Goal: Information Seeking & Learning: Learn about a topic

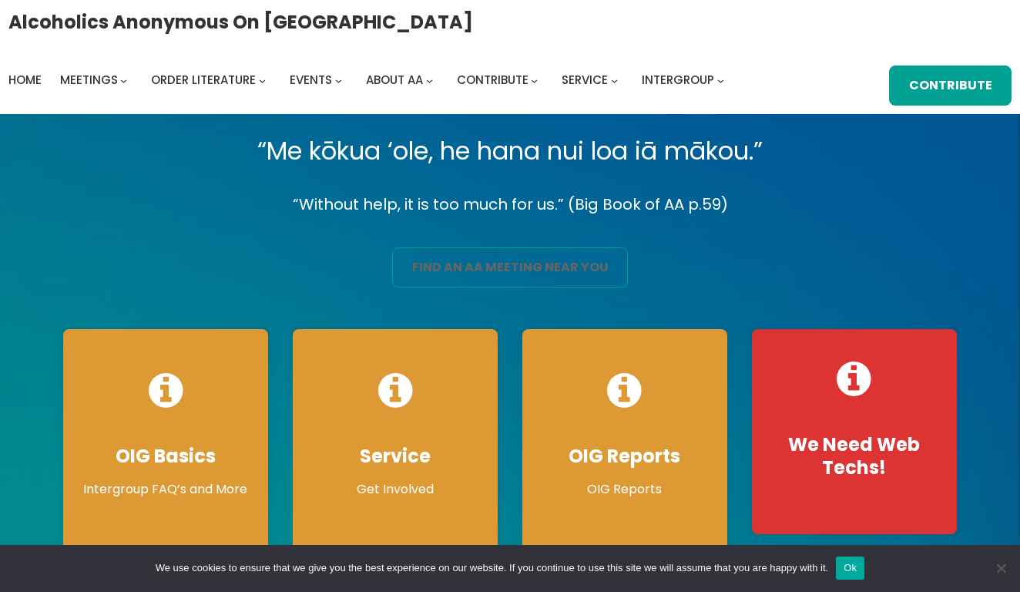
click at [495, 267] on link "find an aa meeting near you" at bounding box center [510, 267] width 236 height 40
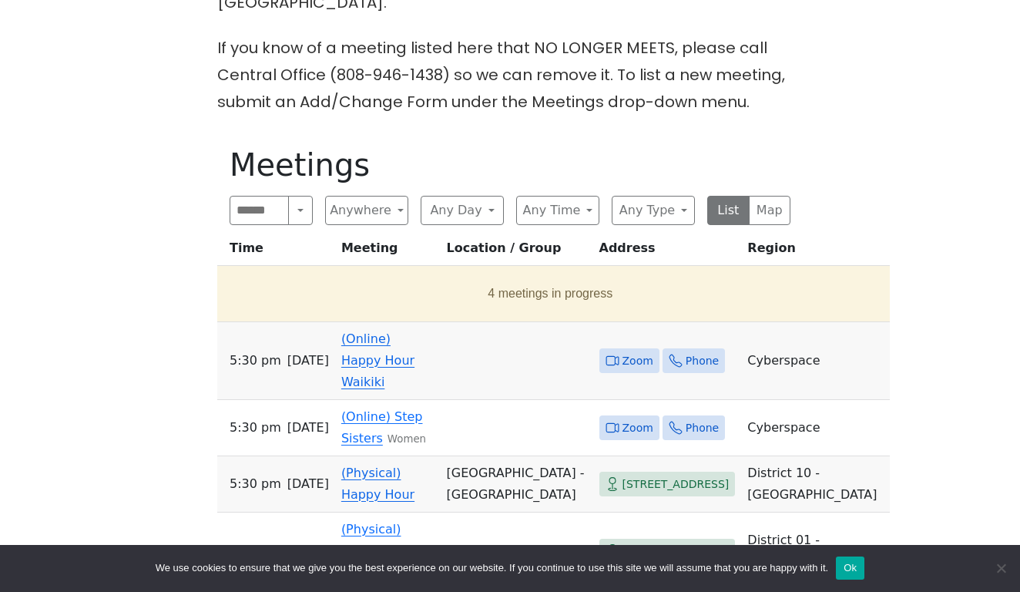
scroll to position [725, 0]
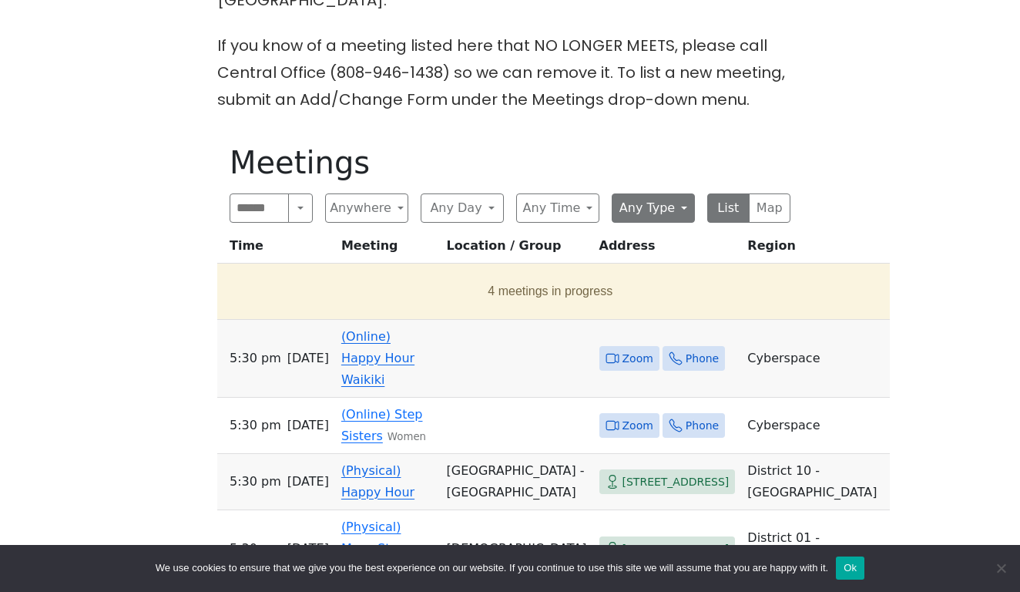
click at [679, 193] on button "Any Type" at bounding box center [653, 207] width 83 height 29
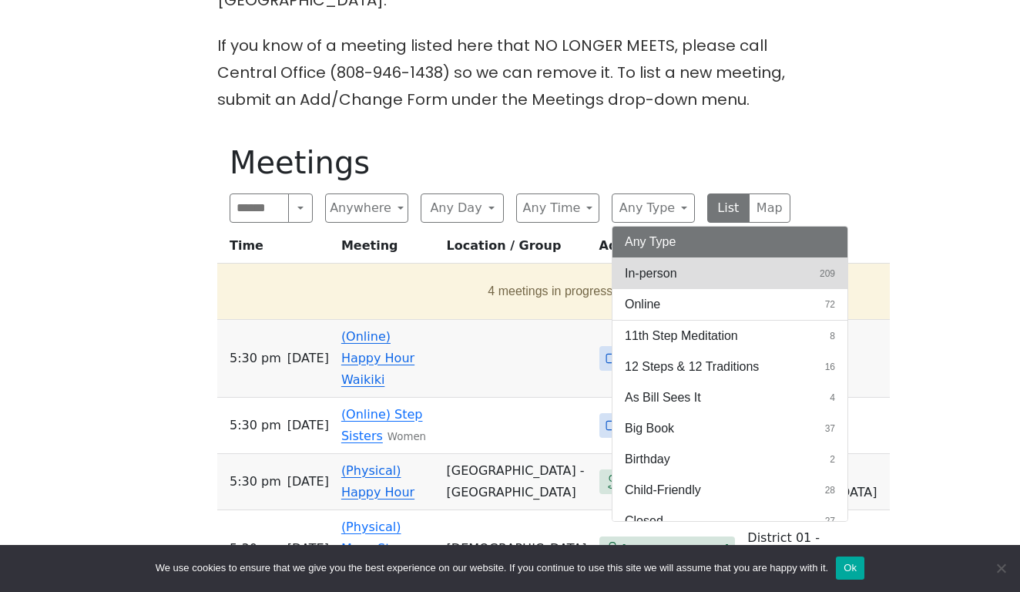
click at [662, 264] on span "In-person" at bounding box center [651, 273] width 52 height 18
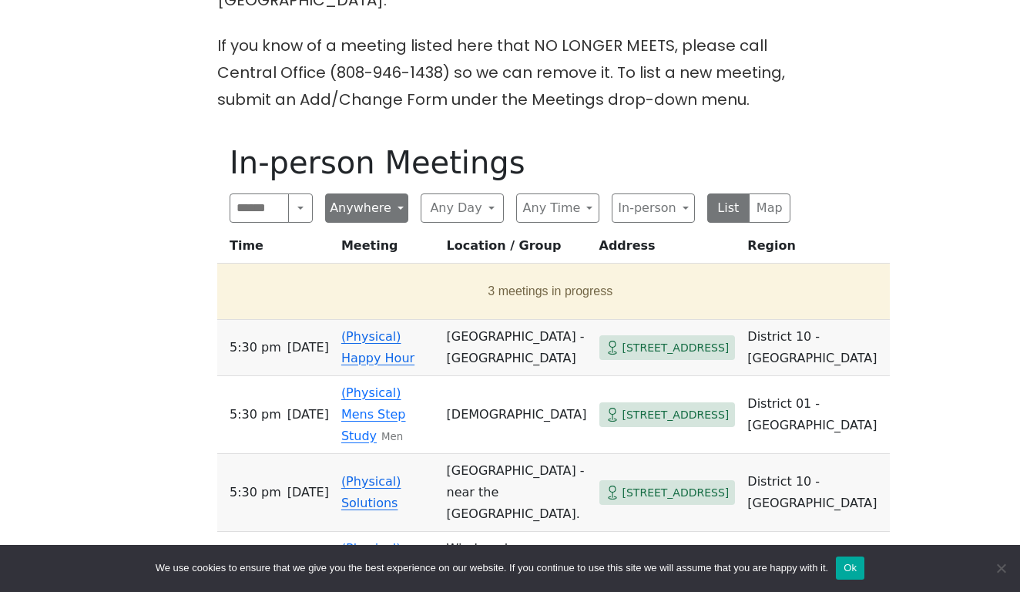
click at [401, 193] on button "Anywhere" at bounding box center [366, 207] width 83 height 29
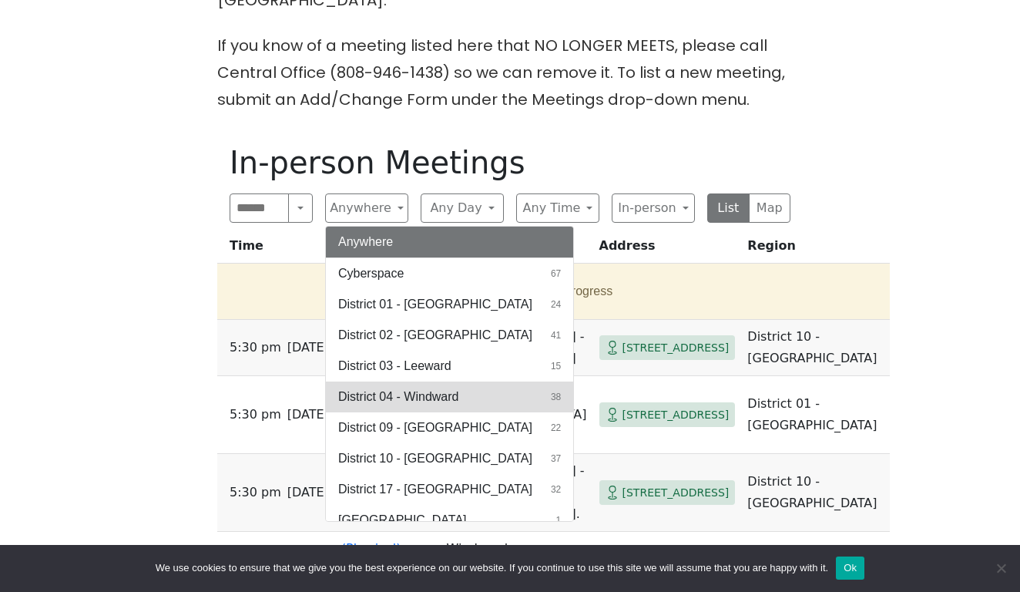
click at [378, 388] on span "District 04 - Windward" at bounding box center [398, 397] width 120 height 18
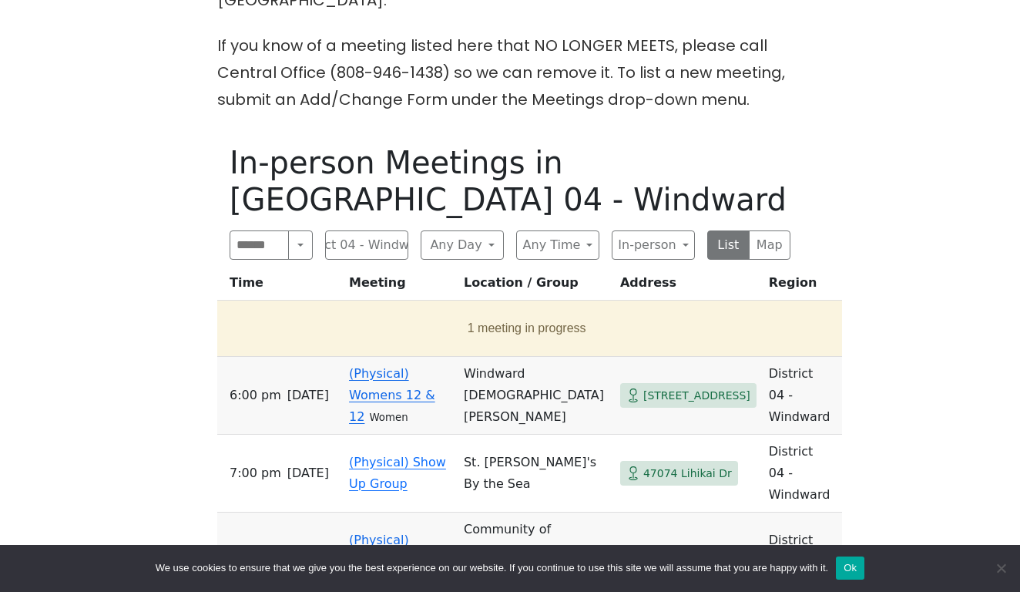
click at [402, 366] on link "(Physical) Womens 12 & 12" at bounding box center [392, 395] width 86 height 58
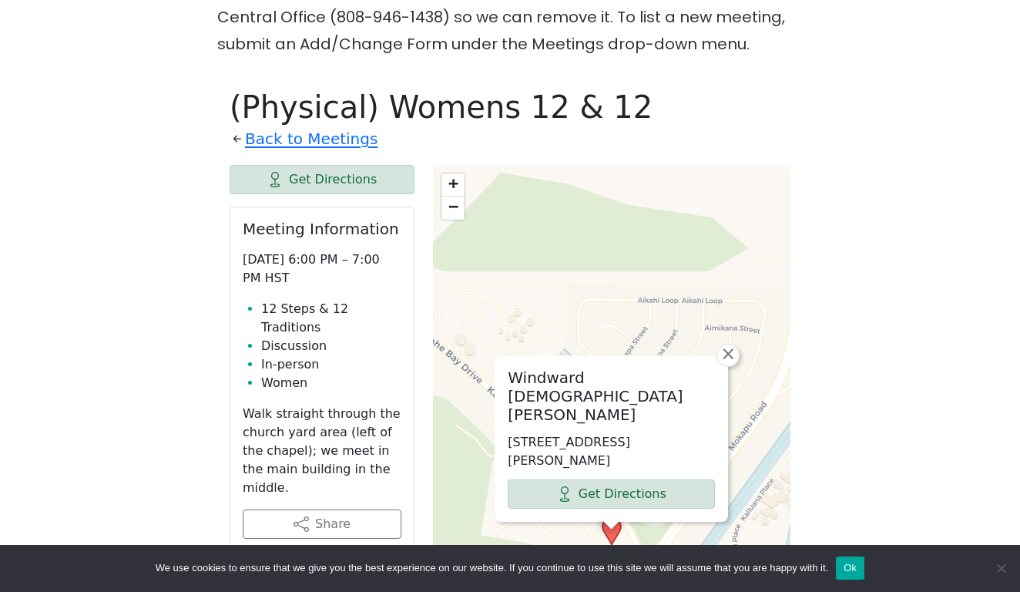
scroll to position [780, 0]
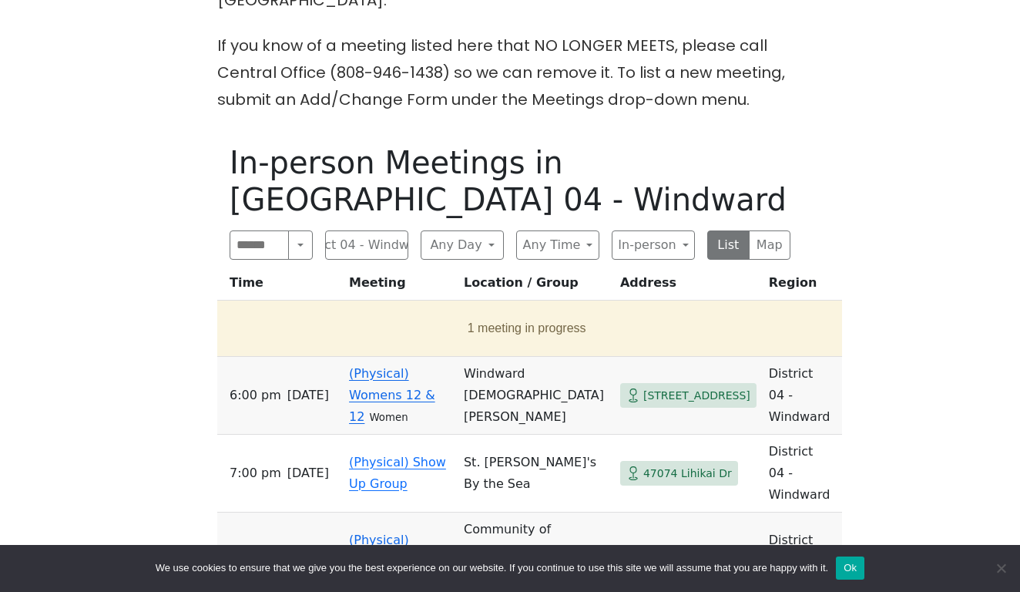
click at [384, 512] on td "(Physical) Kaneohe Discussion" at bounding box center [400, 561] width 115 height 99
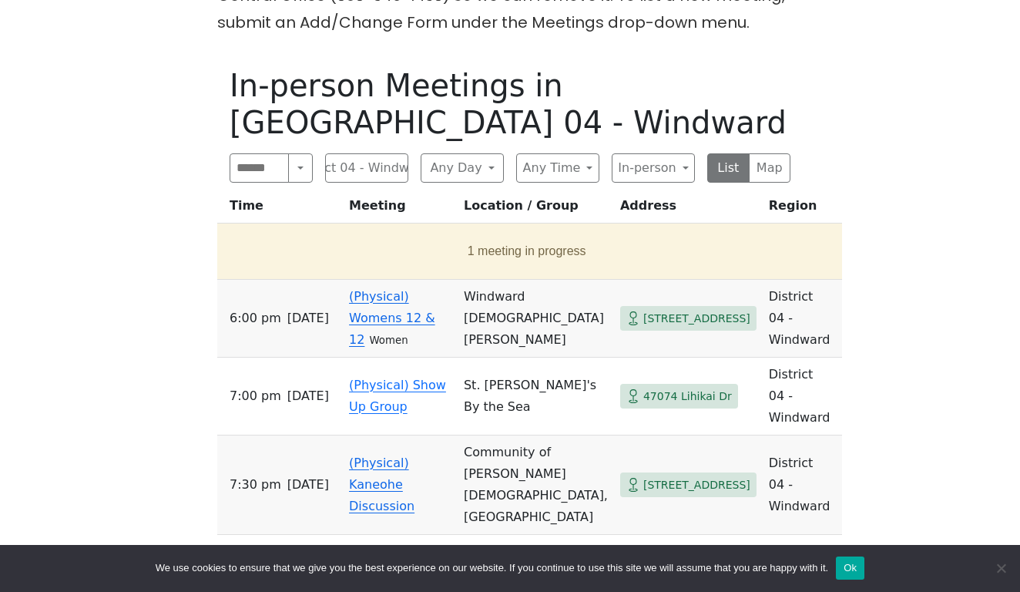
scroll to position [725, 0]
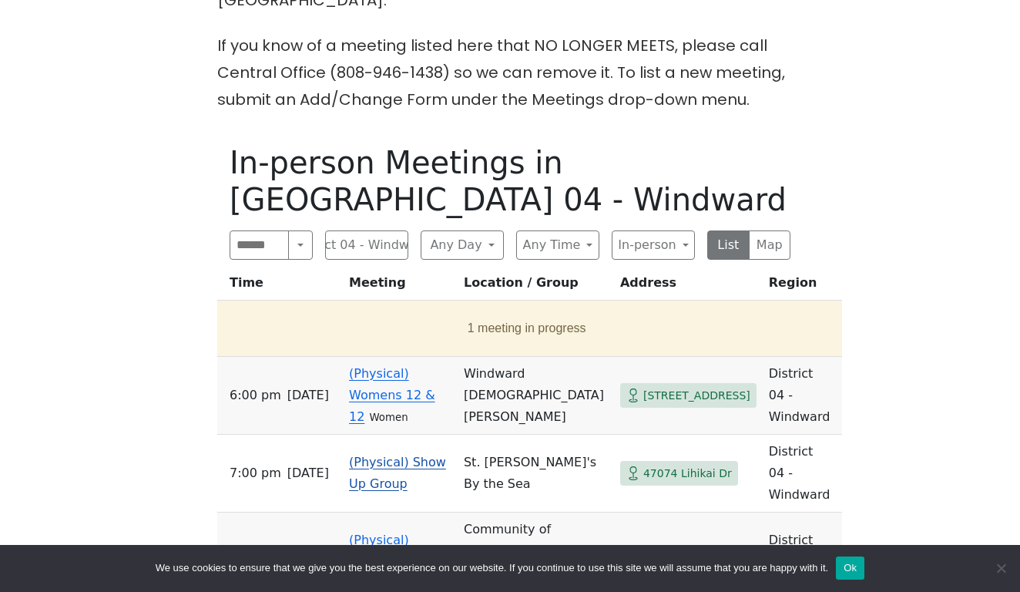
click at [380, 455] on link "(Physical) Show Up Group" at bounding box center [397, 473] width 97 height 36
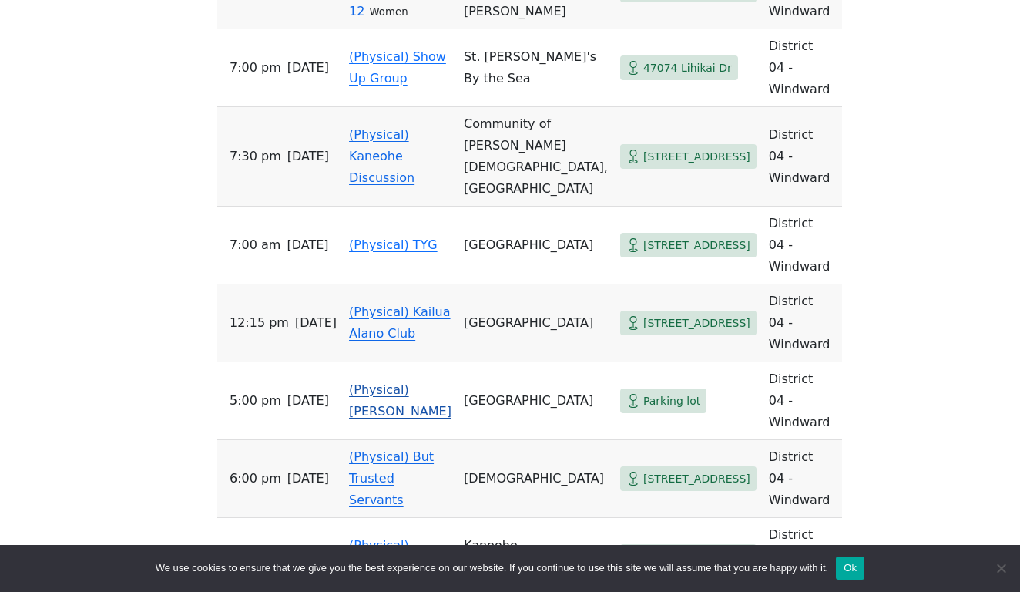
scroll to position [1131, 0]
click at [408, 439] on td "(Physical) But Trusted Servants" at bounding box center [400, 478] width 115 height 78
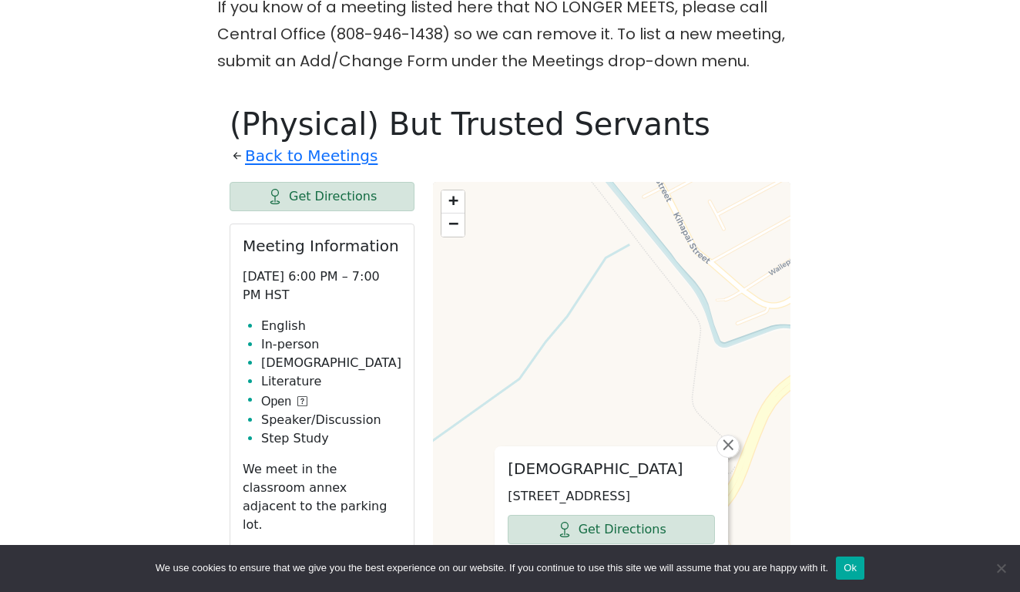
scroll to position [763, 0]
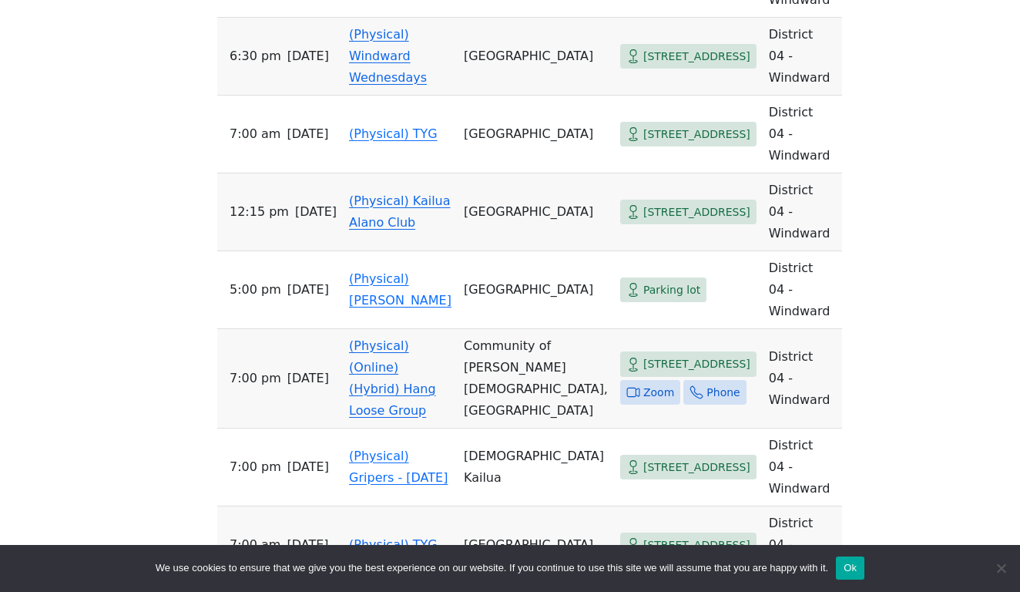
scroll to position [1709, 0]
click at [401, 328] on td "(Physical) (Online) (Hybrid) Hang Loose Group" at bounding box center [400, 377] width 115 height 99
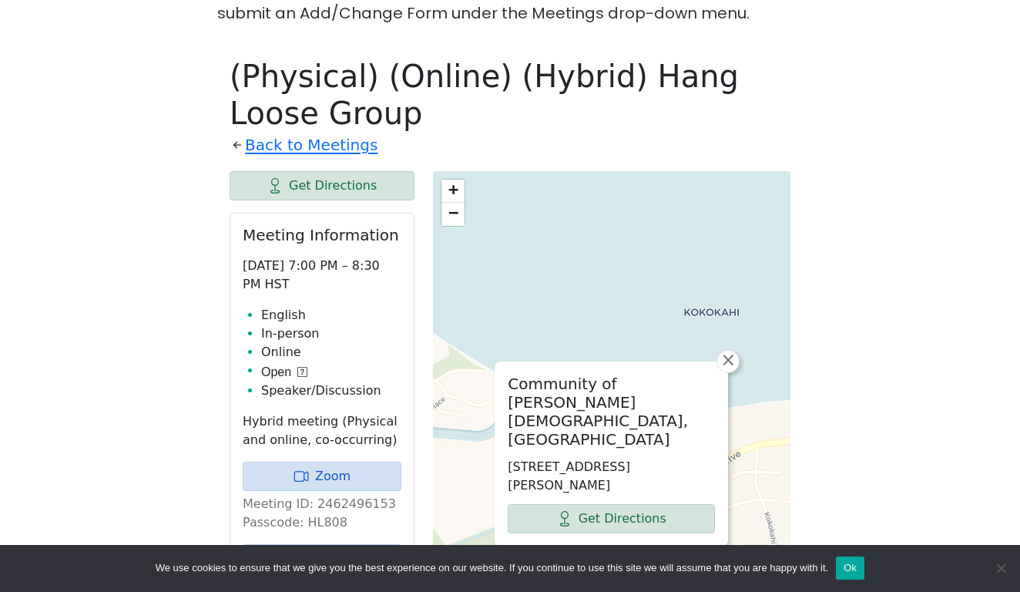
scroll to position [812, 0]
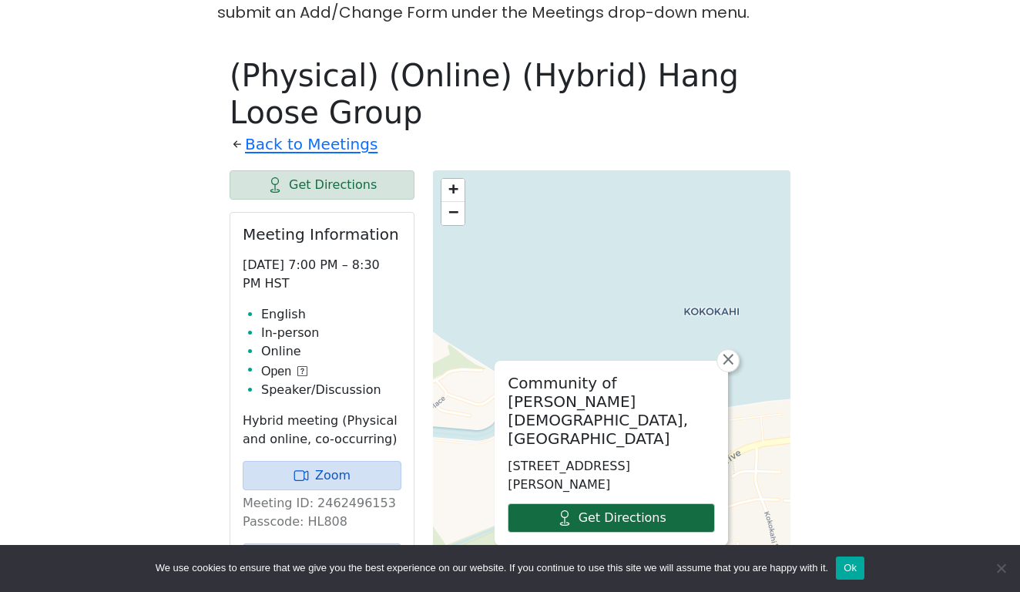
click at [619, 503] on link "Get Directions" at bounding box center [611, 517] width 207 height 29
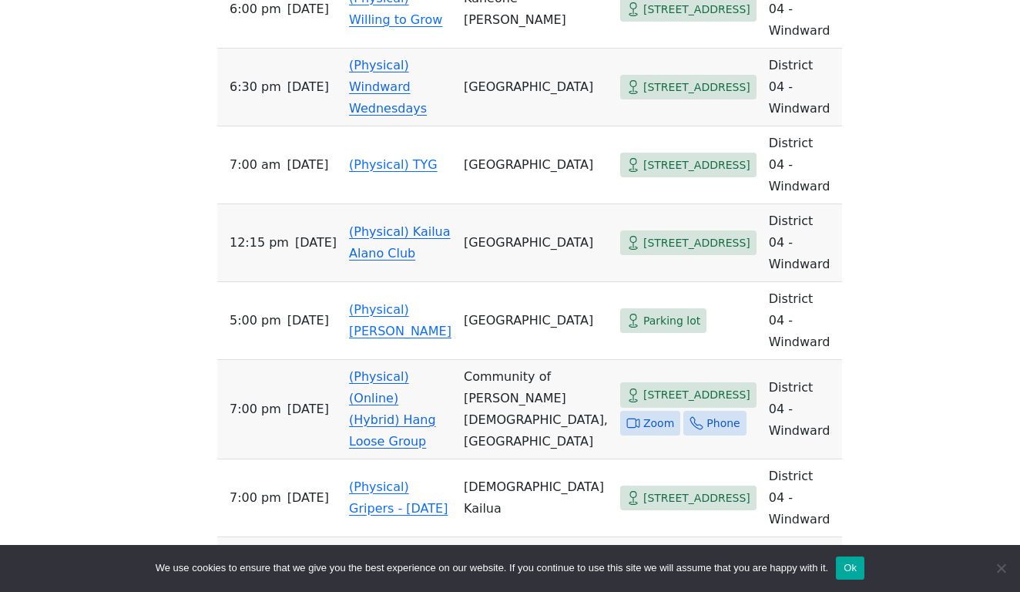
scroll to position [1684, 0]
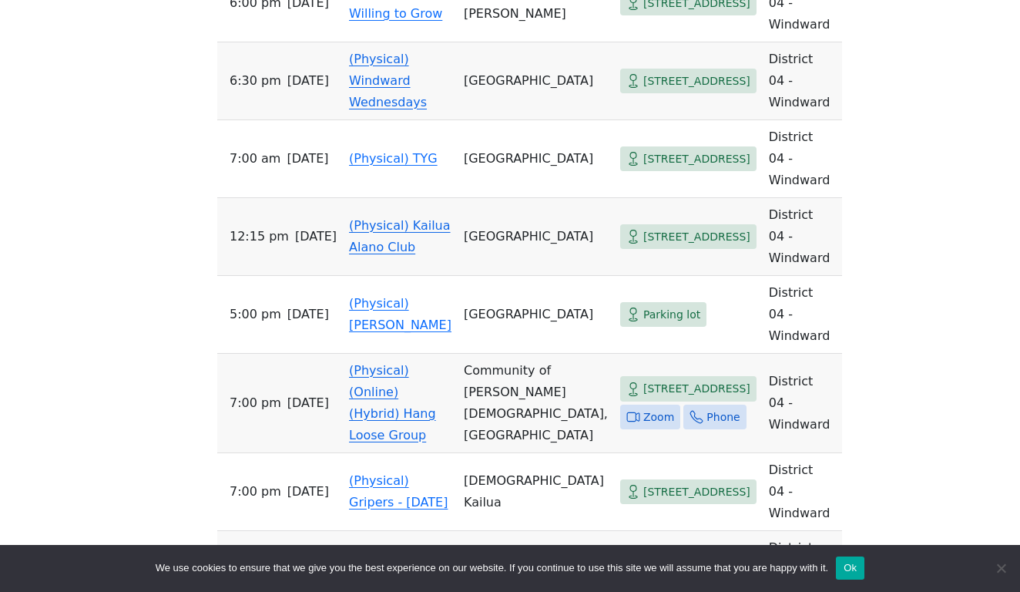
click at [391, 363] on link "(Physical) (Online) (Hybrid) Hang Loose Group" at bounding box center [392, 402] width 87 height 79
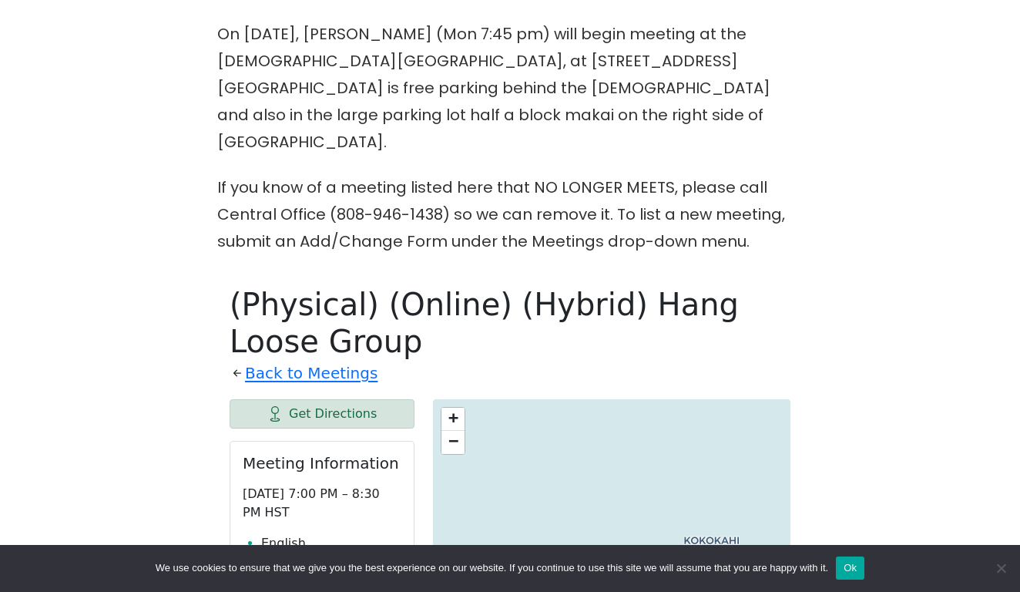
scroll to position [573, 0]
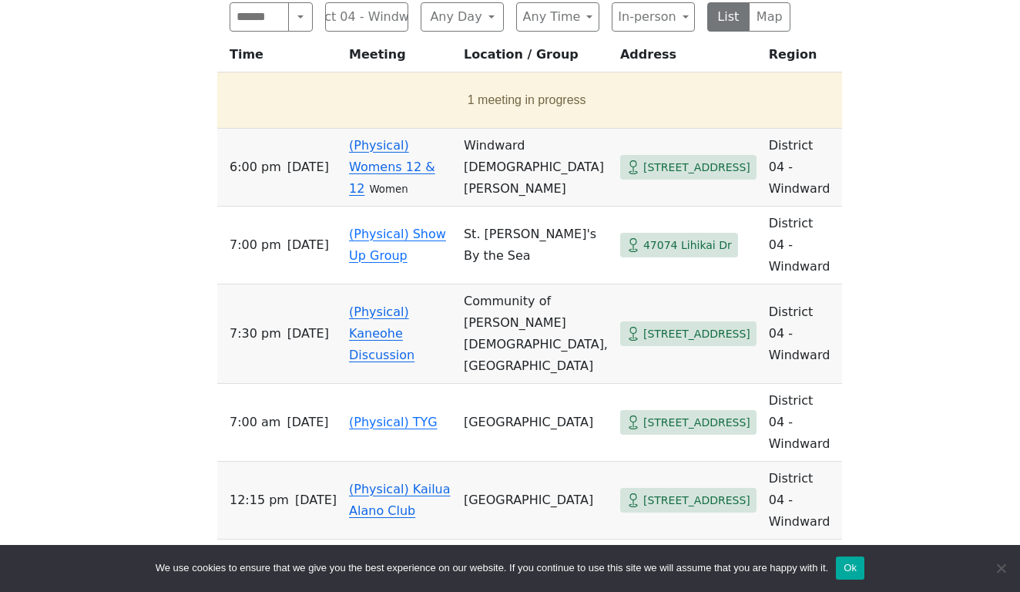
scroll to position [954, 0]
click at [393, 128] on td "(Physical) Womens 12 & 12 Women" at bounding box center [400, 167] width 115 height 78
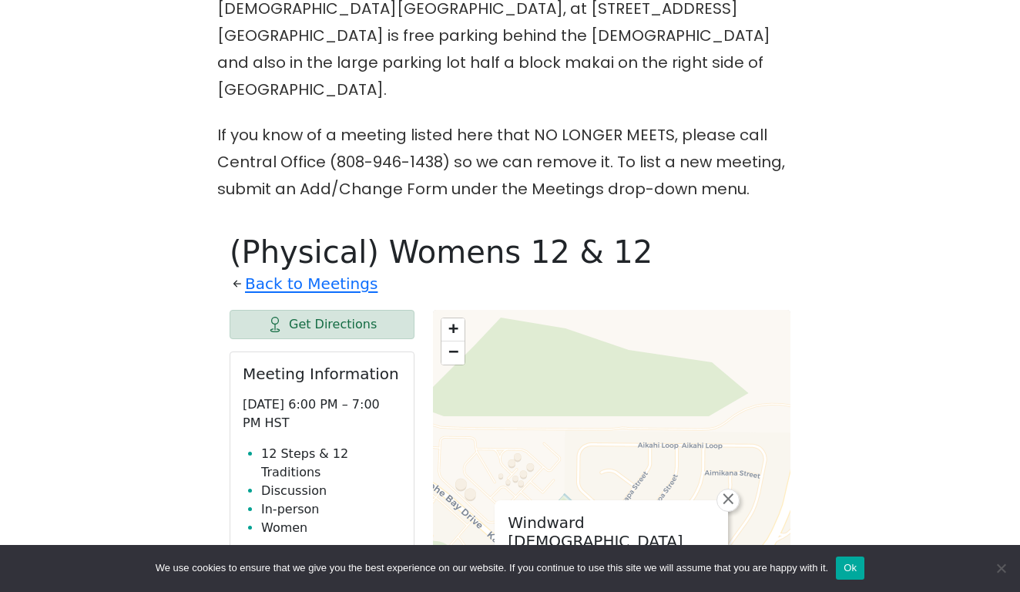
scroll to position [621, 0]
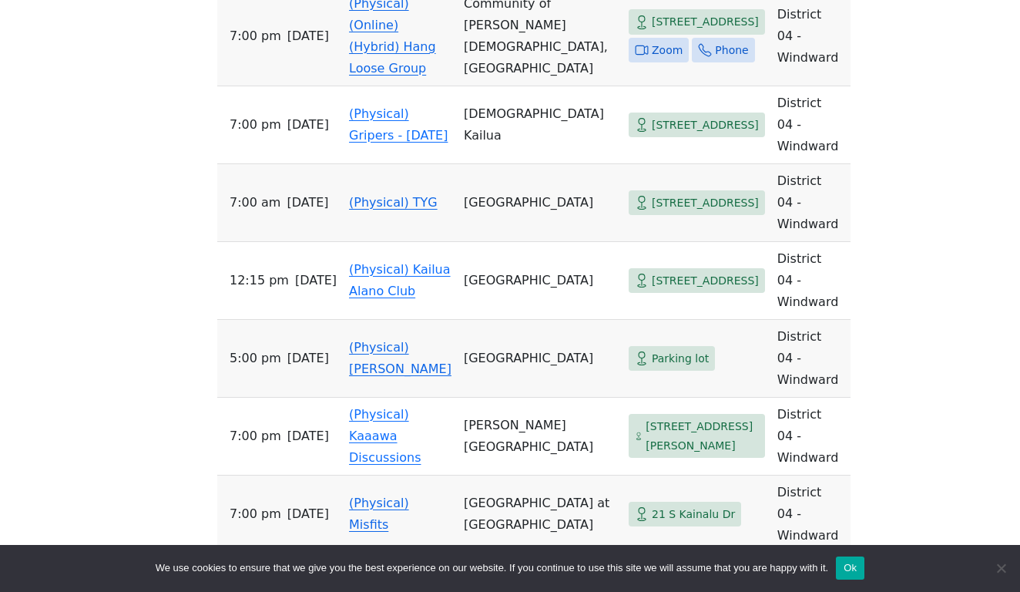
scroll to position [2052, 0]
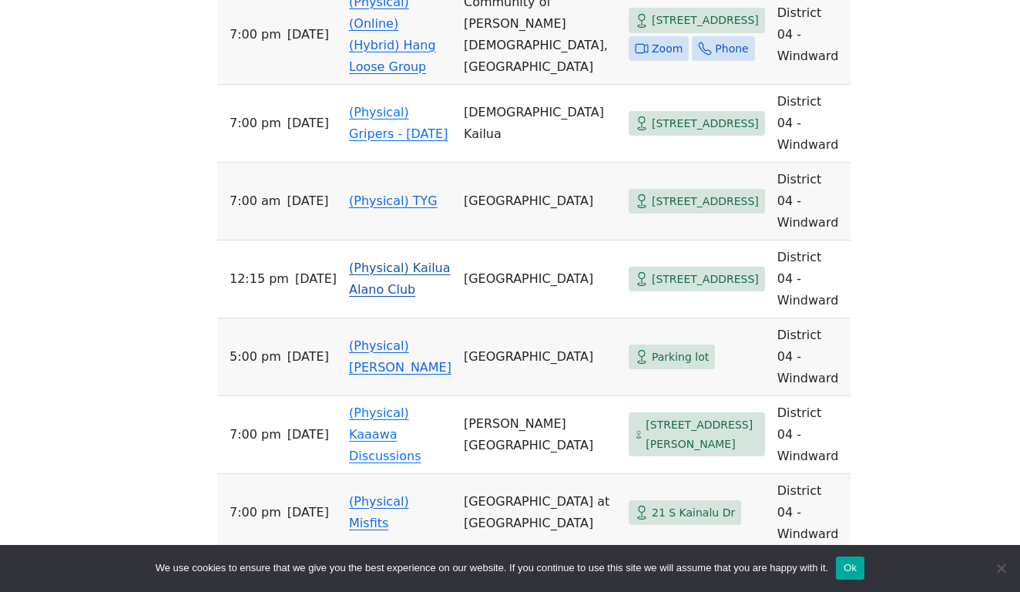
click at [384, 260] on link "(Physical) Kailua Alano Club" at bounding box center [400, 278] width 102 height 36
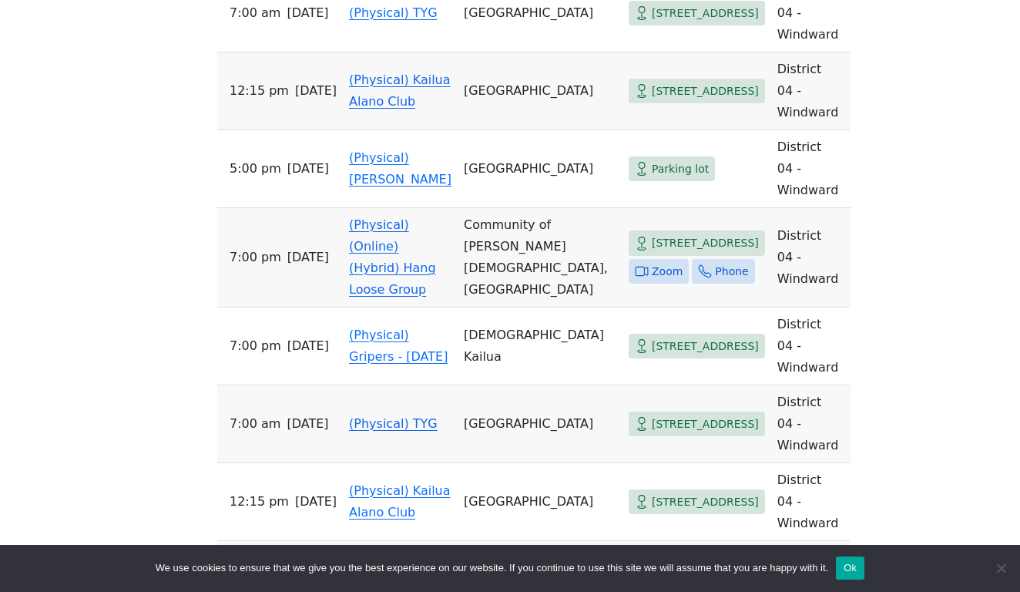
scroll to position [1831, 0]
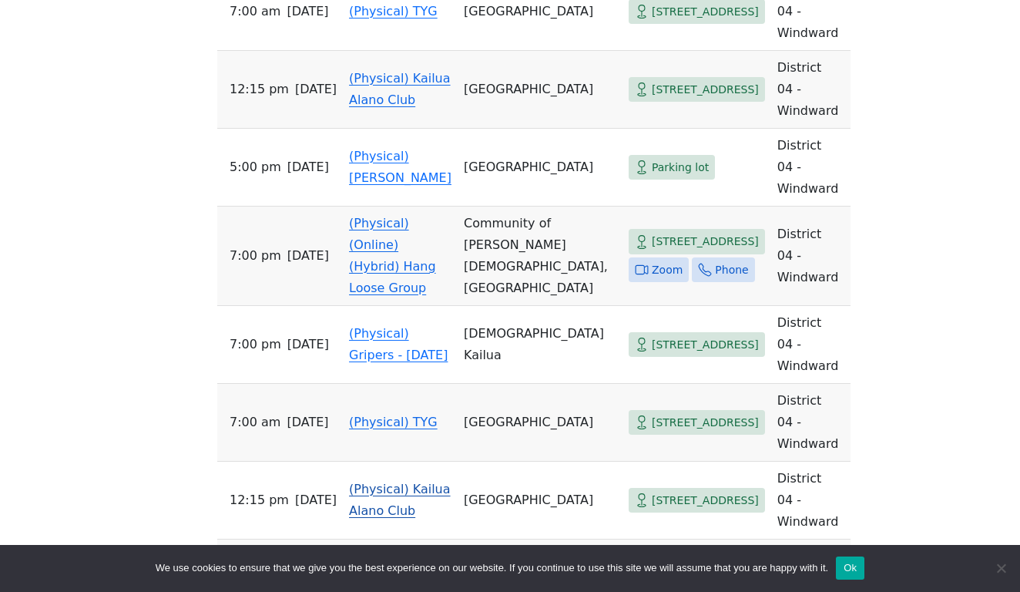
click at [410, 482] on link "(Physical) Kailua Alano Club" at bounding box center [400, 500] width 102 height 36
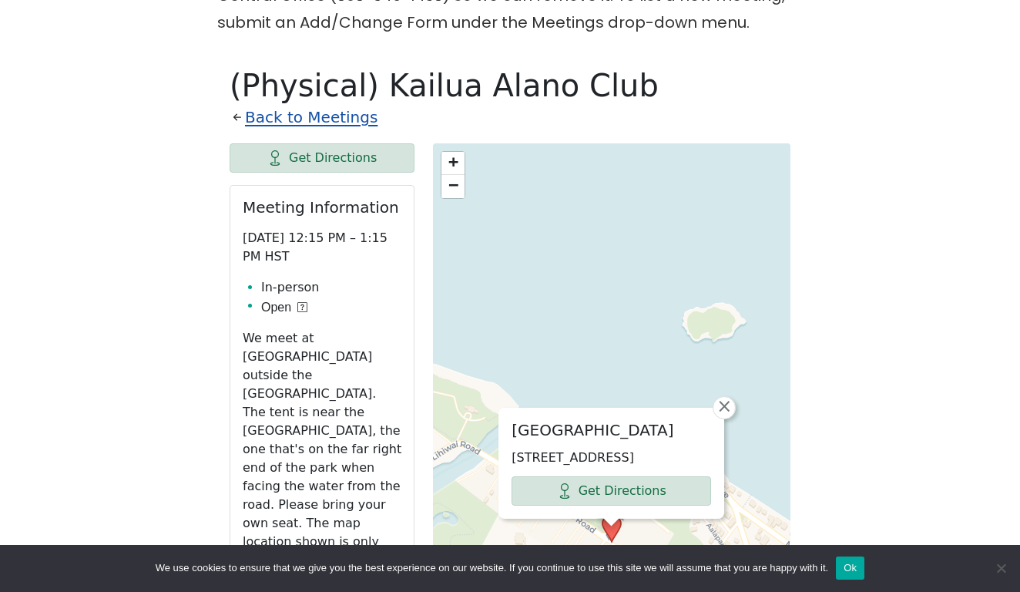
click at [290, 104] on link "Back to Meetings" at bounding box center [311, 117] width 133 height 27
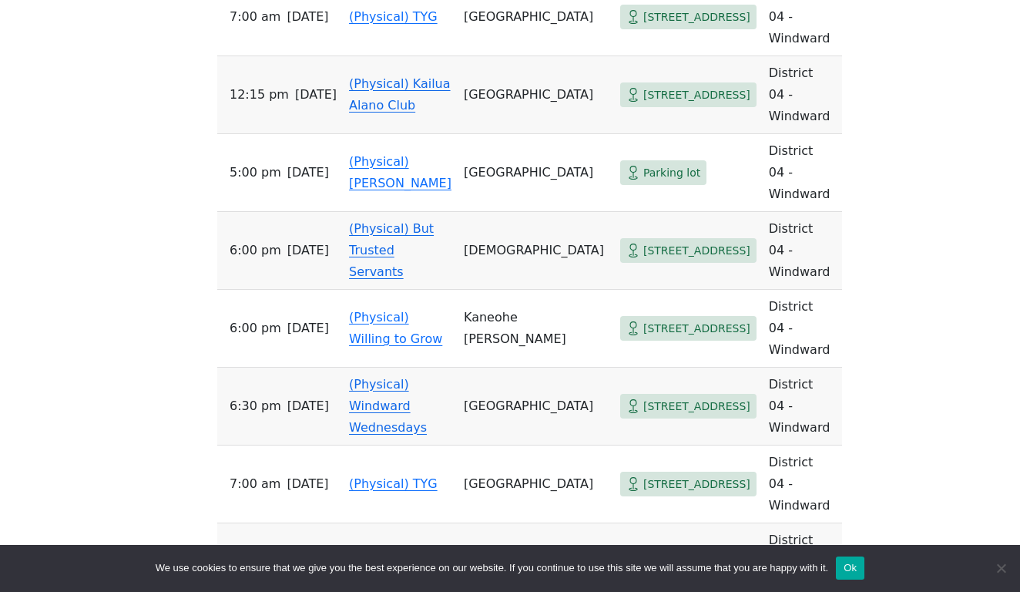
scroll to position [1357, 0]
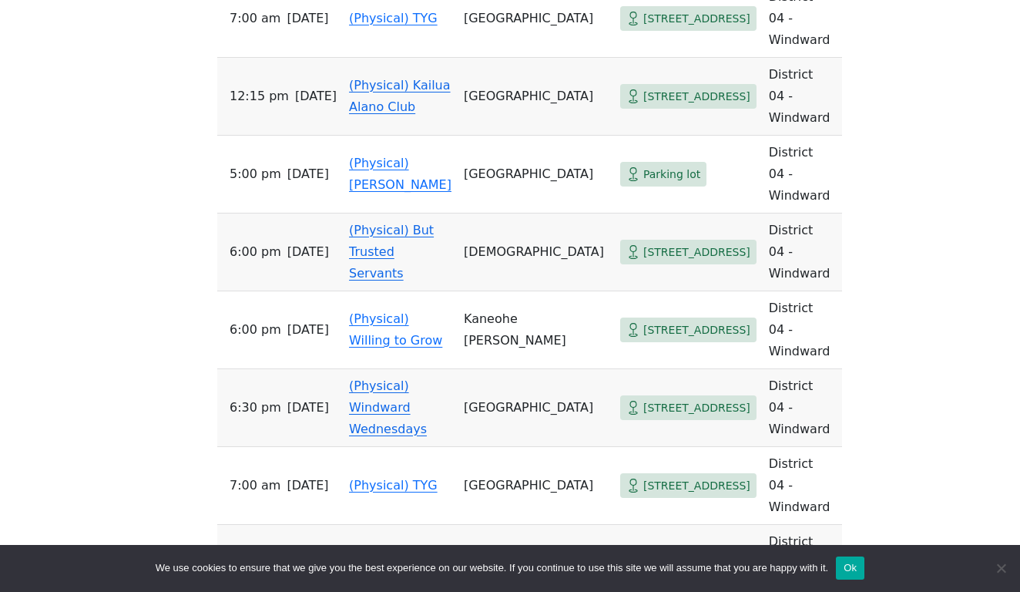
click at [412, 223] on link "(Physical) But Trusted Servants" at bounding box center [391, 252] width 85 height 58
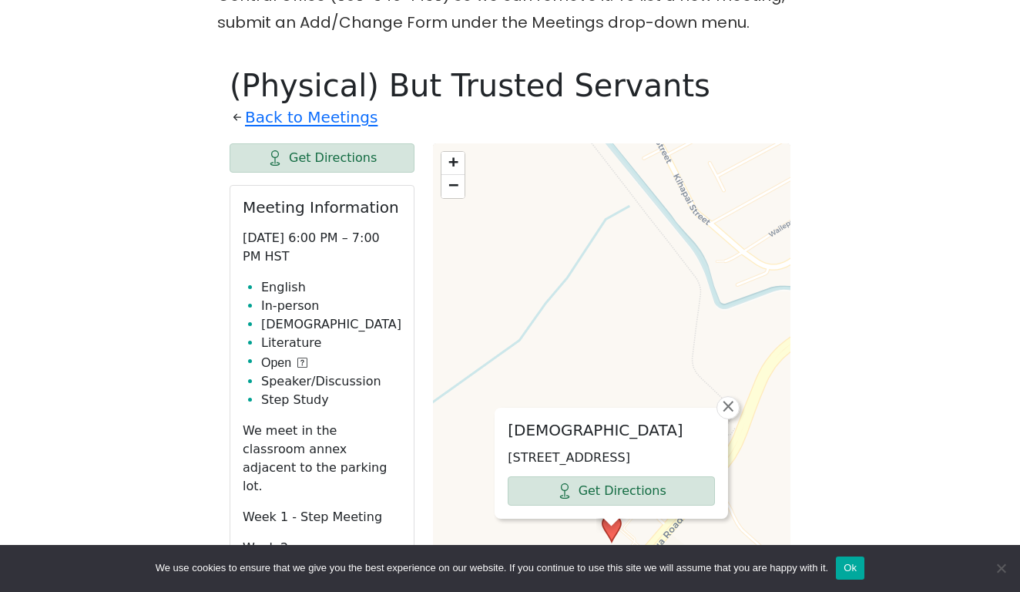
scroll to position [1357, 0]
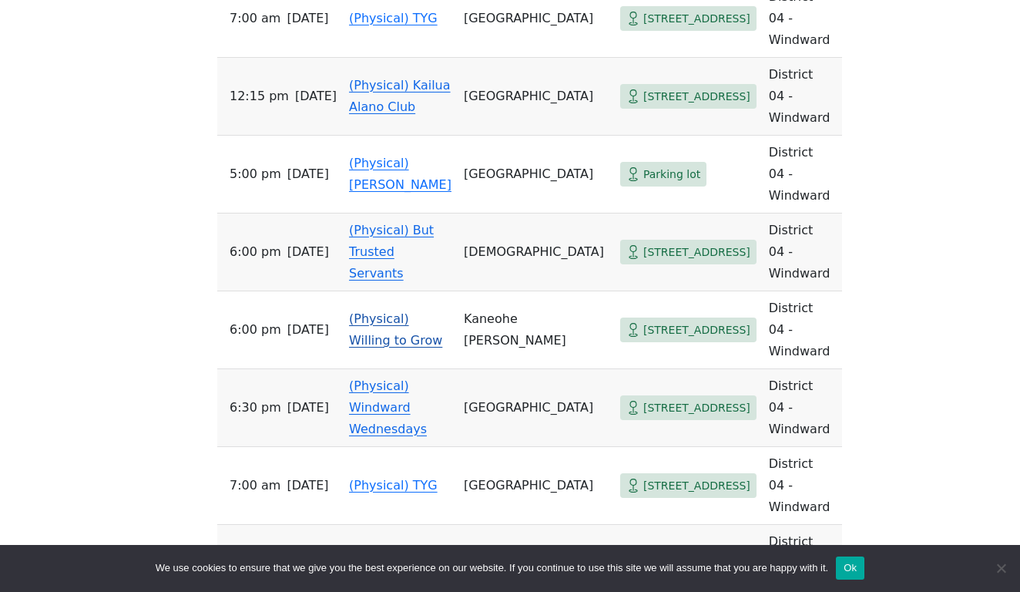
click at [399, 311] on link "(Physical) Willing to Grow" at bounding box center [395, 329] width 93 height 36
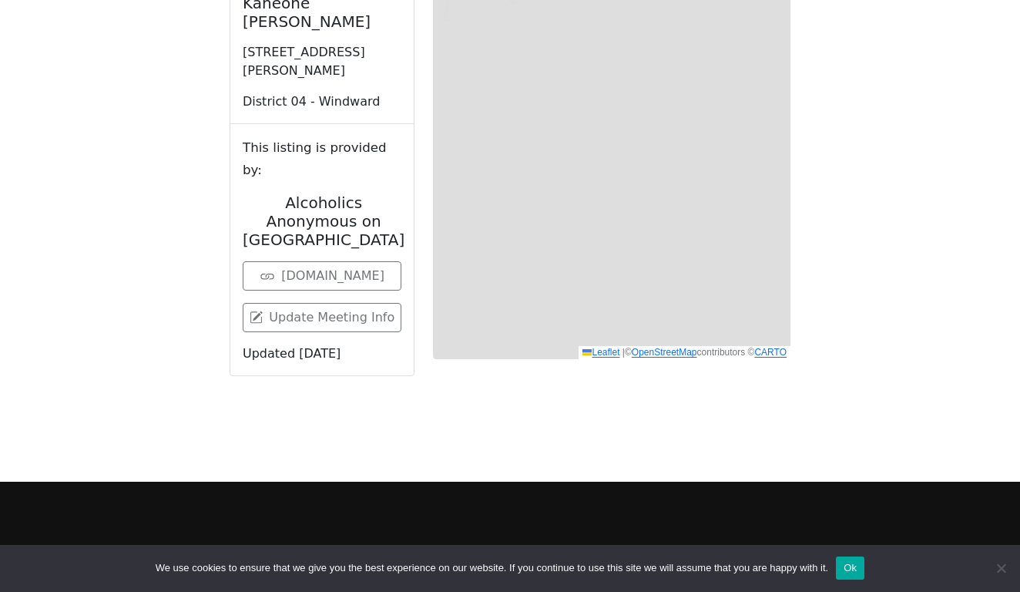
scroll to position [802, 0]
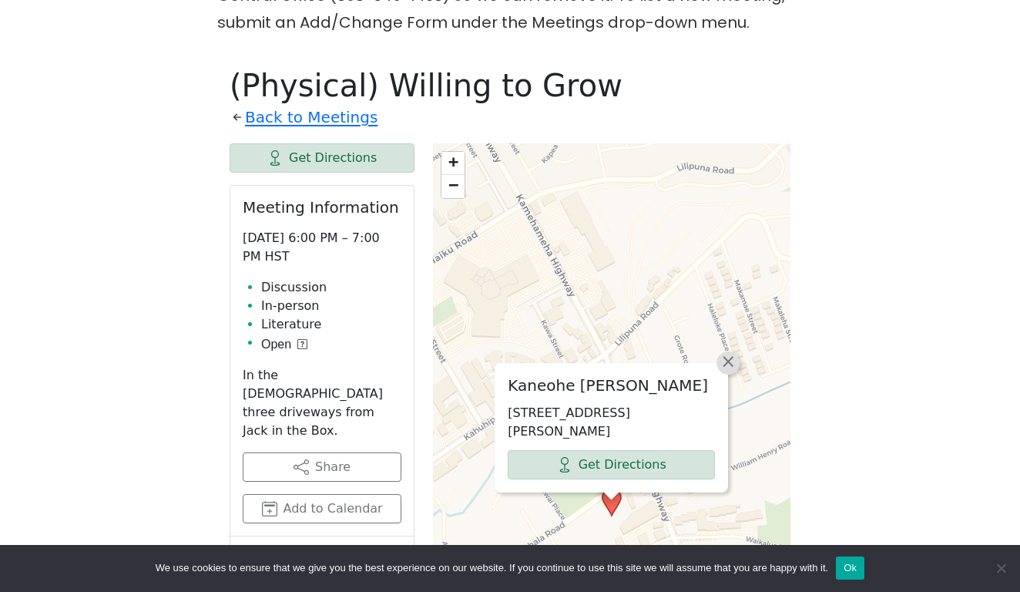
click at [729, 352] on span "×" at bounding box center [727, 361] width 15 height 18
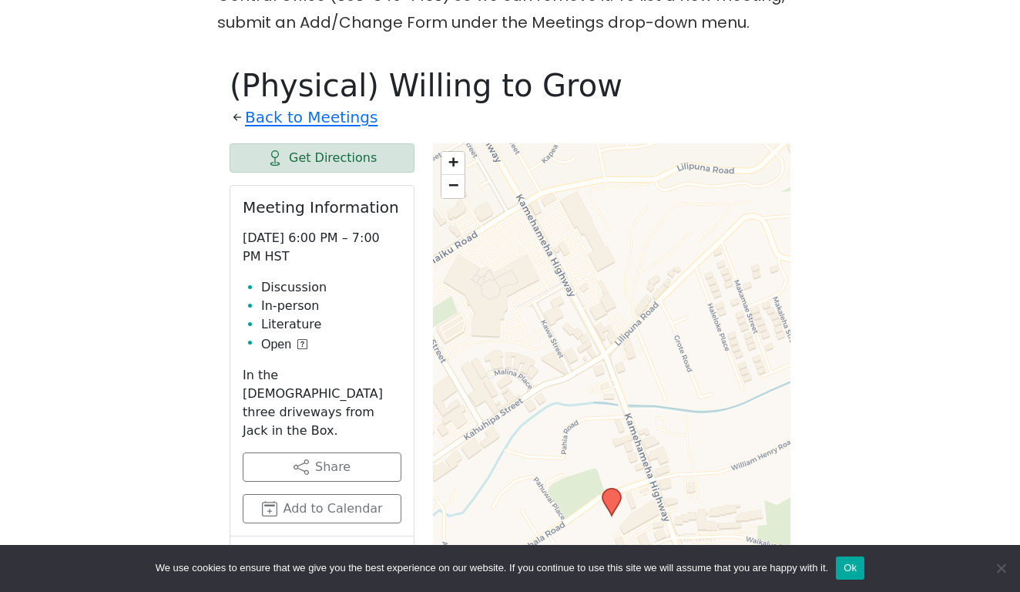
click at [455, 175] on span "−" at bounding box center [453, 184] width 10 height 19
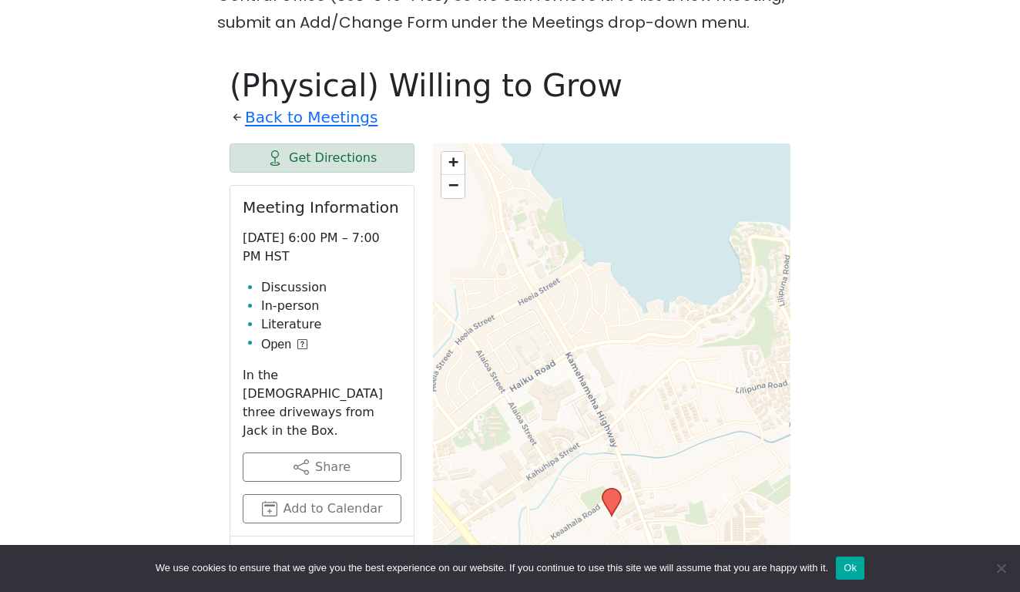
click at [455, 175] on span "−" at bounding box center [453, 184] width 10 height 19
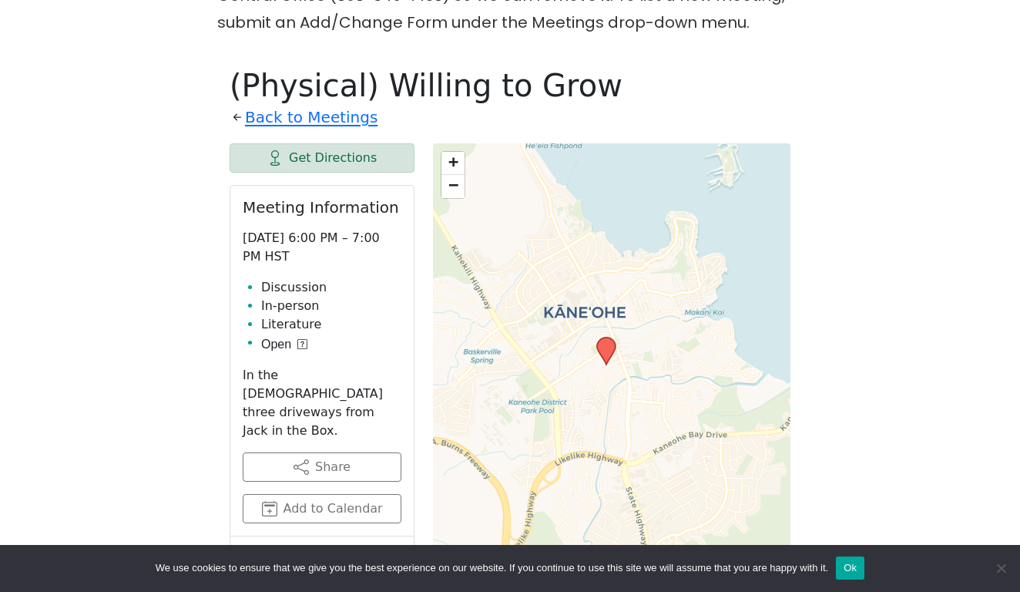
drag, startPoint x: 593, startPoint y: 257, endPoint x: 587, endPoint y: 106, distance: 151.1
click at [587, 143] on div "+ − Leaflet | © OpenStreetMap contributors © CARTO" at bounding box center [612, 528] width 358 height 770
click at [452, 152] on span "+" at bounding box center [453, 161] width 10 height 19
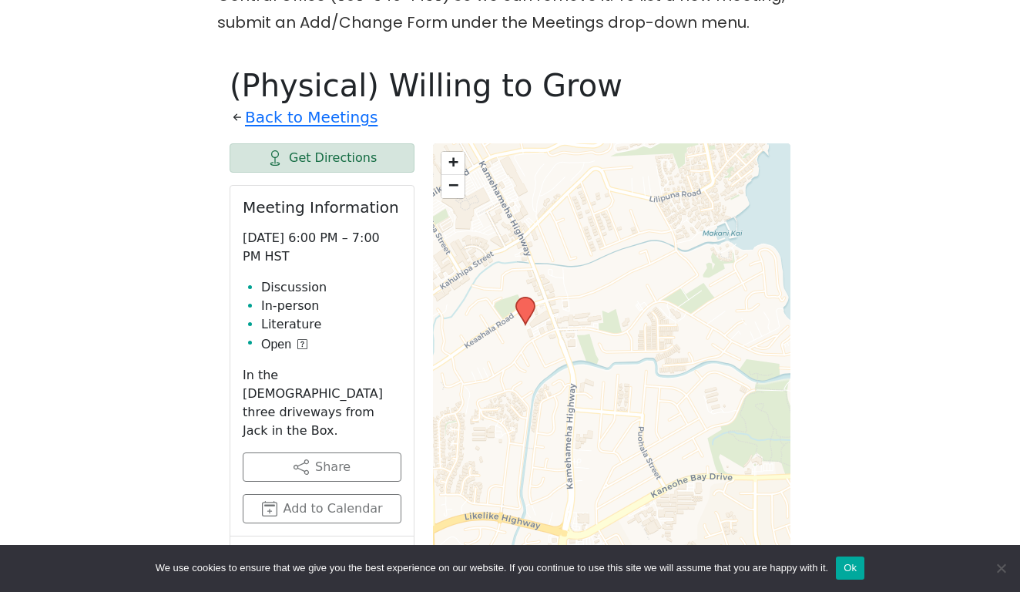
drag, startPoint x: 567, startPoint y: 246, endPoint x: 492, endPoint y: 357, distance: 133.8
click at [492, 357] on div "+ − Leaflet | © OpenStreetMap contributors © CARTO" at bounding box center [612, 528] width 358 height 770
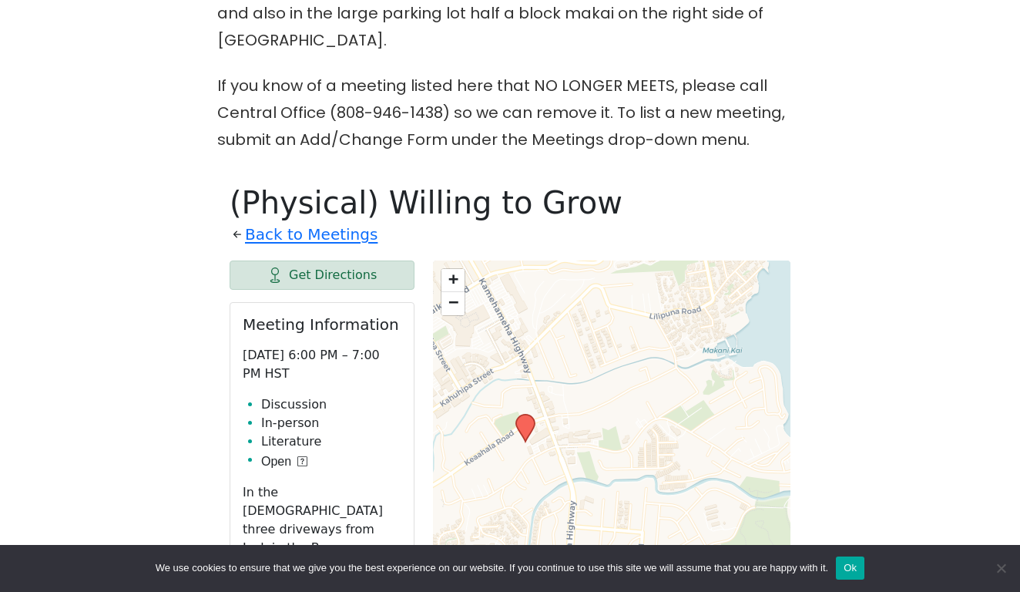
scroll to position [676, 0]
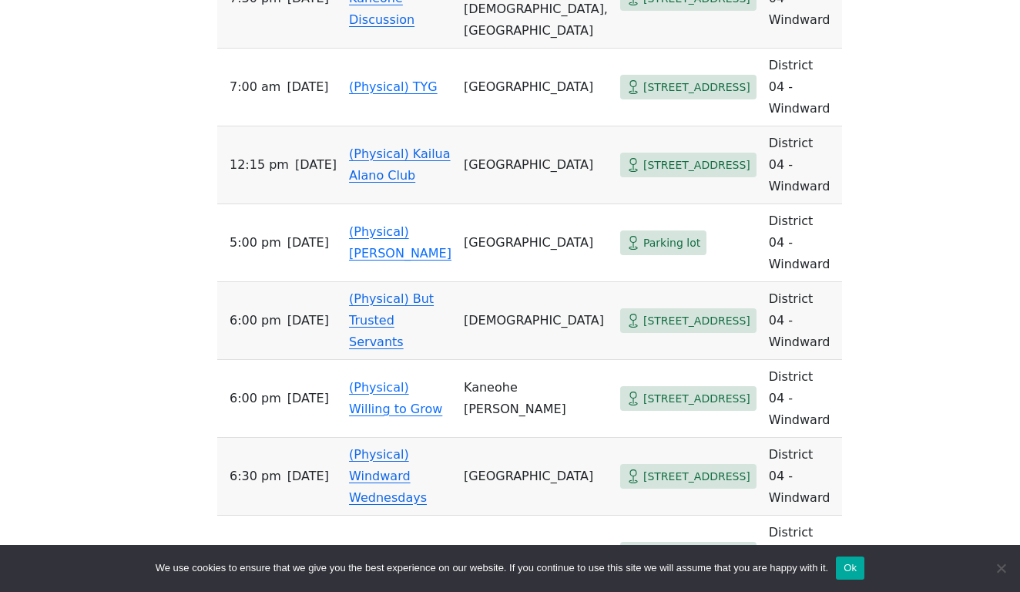
scroll to position [1286, 0]
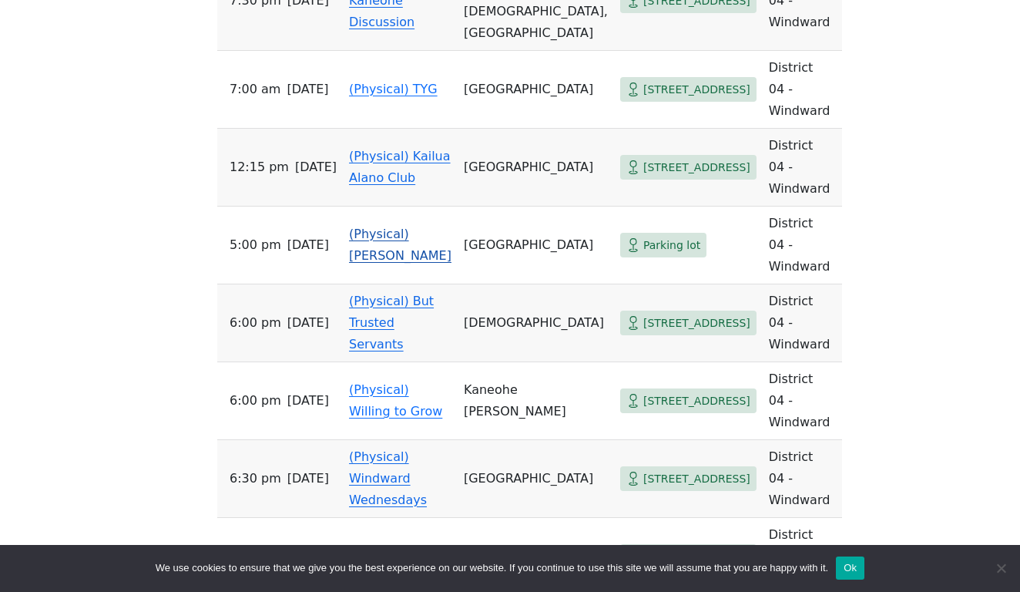
click at [384, 227] on link "(Physical) Pau Hana" at bounding box center [400, 245] width 102 height 36
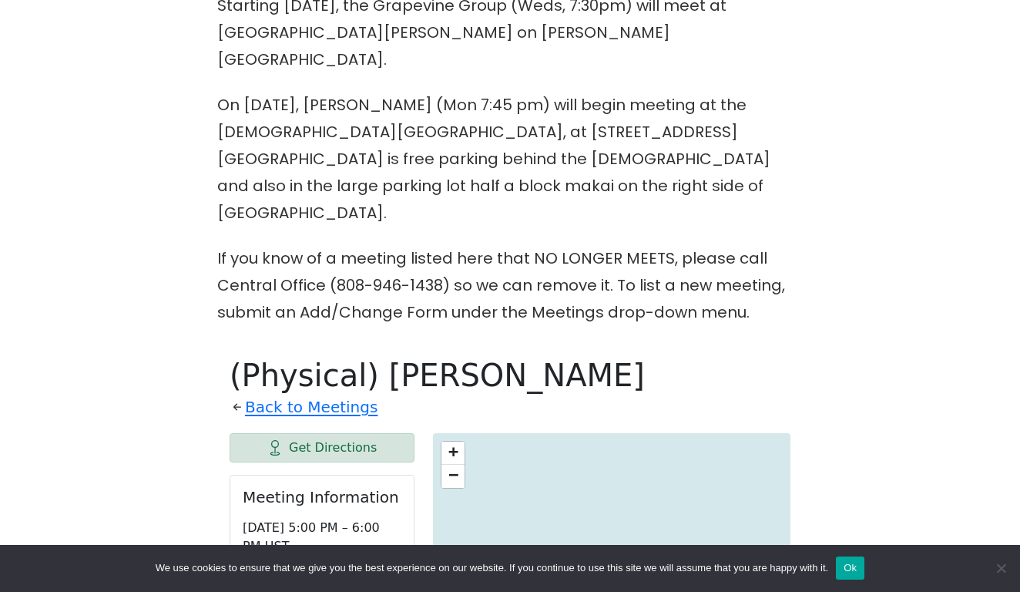
scroll to position [512, 0]
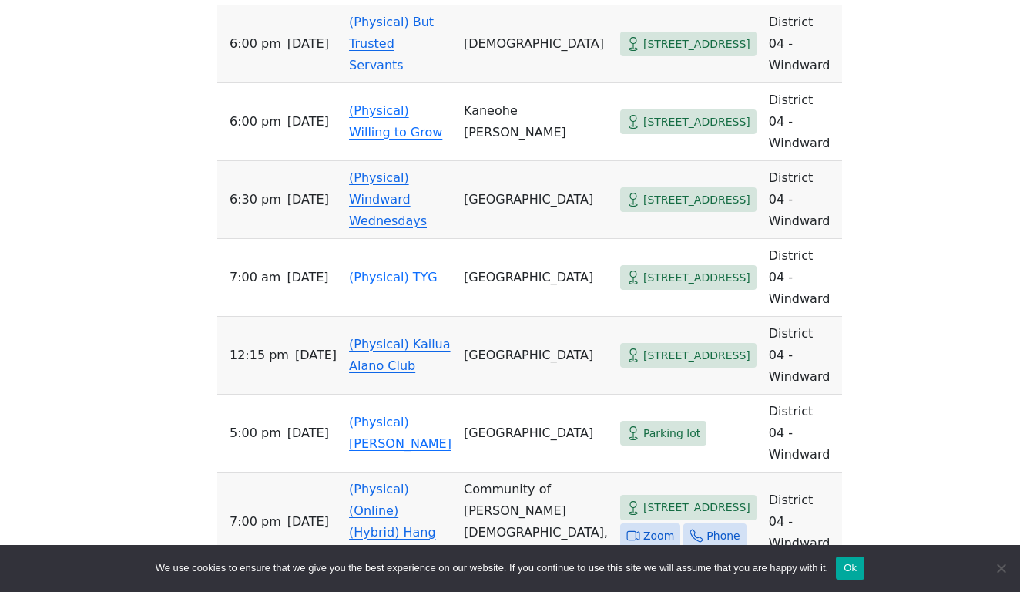
scroll to position [1566, 0]
click at [391, 481] on link "(Physical) (Online) (Hybrid) Hang Loose Group" at bounding box center [392, 520] width 87 height 79
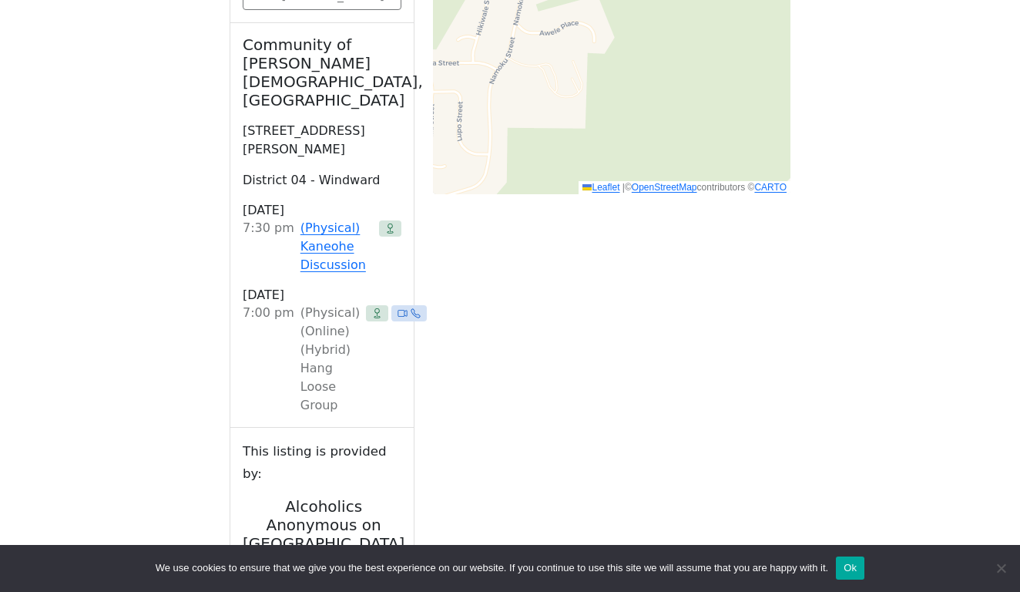
scroll to position [1564, 0]
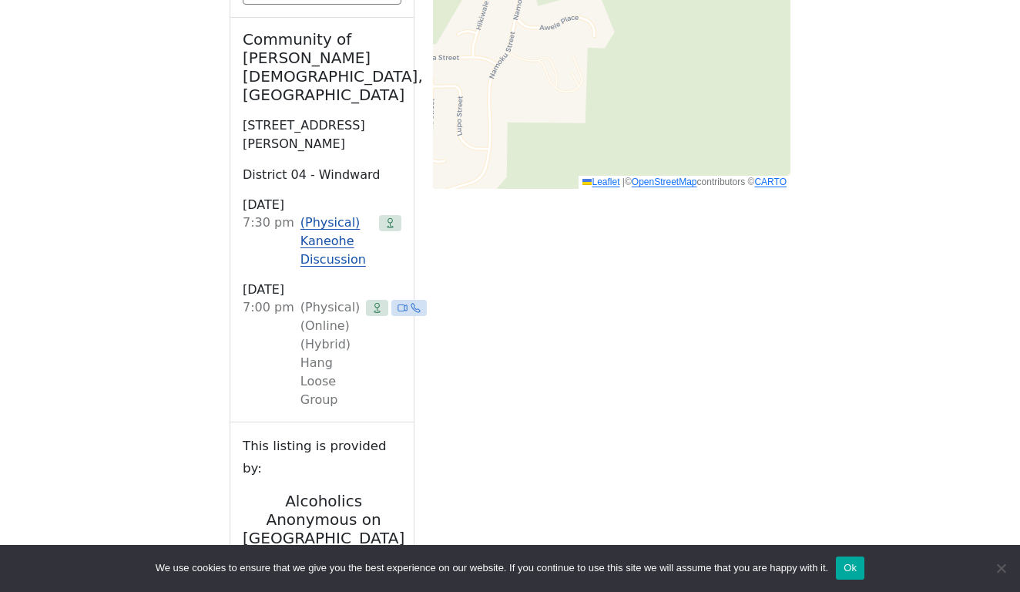
click at [315, 213] on link "(Physical) Kaneohe Discussion" at bounding box center [336, 240] width 72 height 55
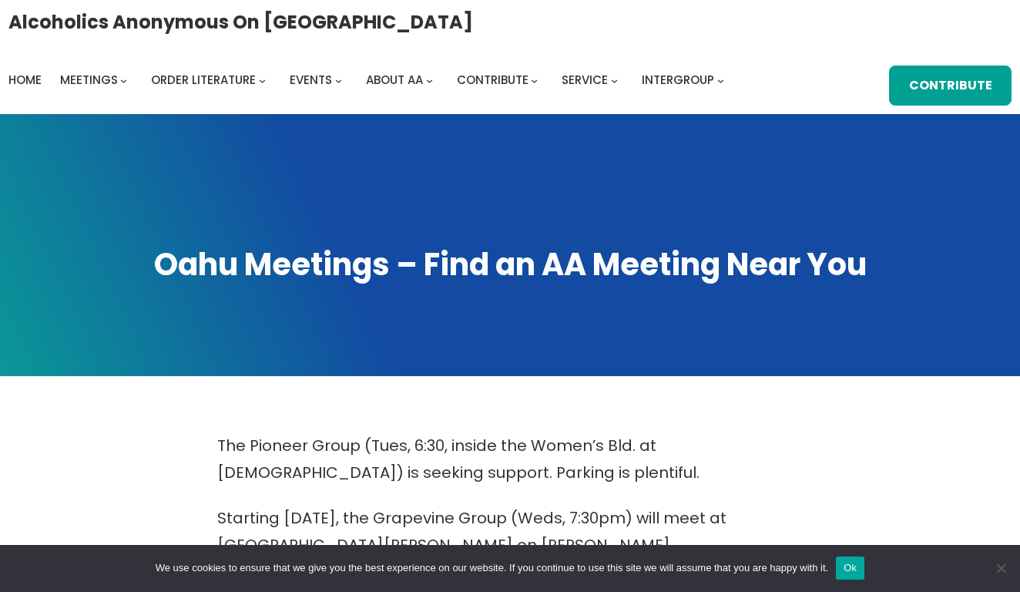
scroll to position [802, 0]
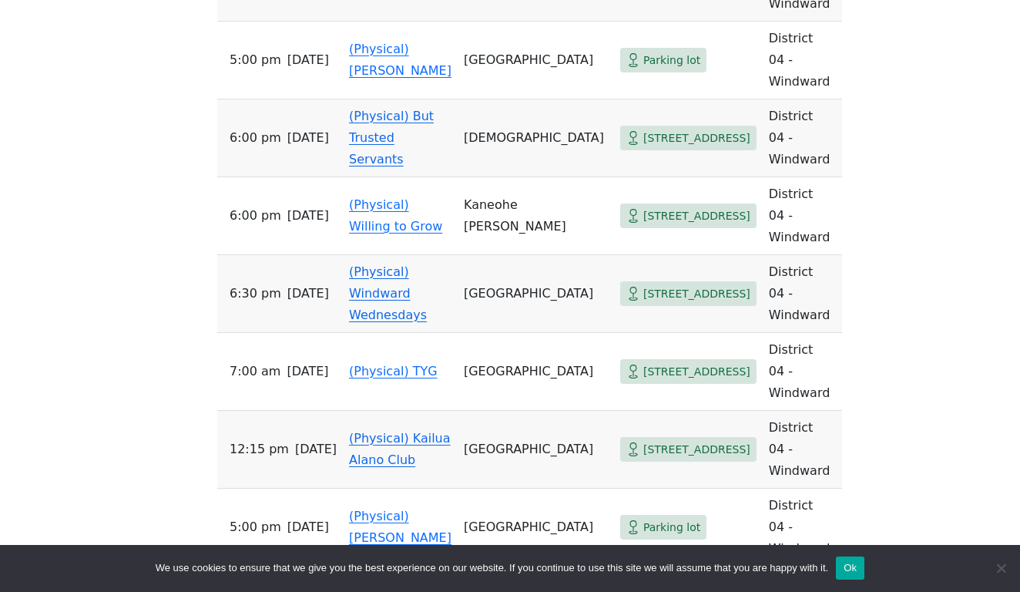
scroll to position [1467, 0]
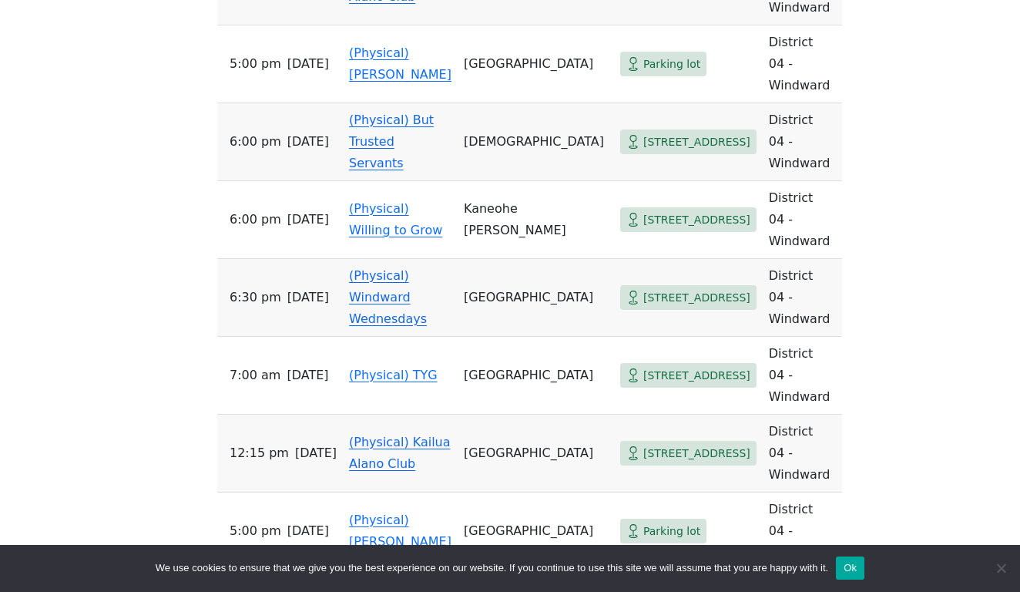
click at [388, 268] on link "(Physical) Windward Wednesdays" at bounding box center [388, 297] width 78 height 58
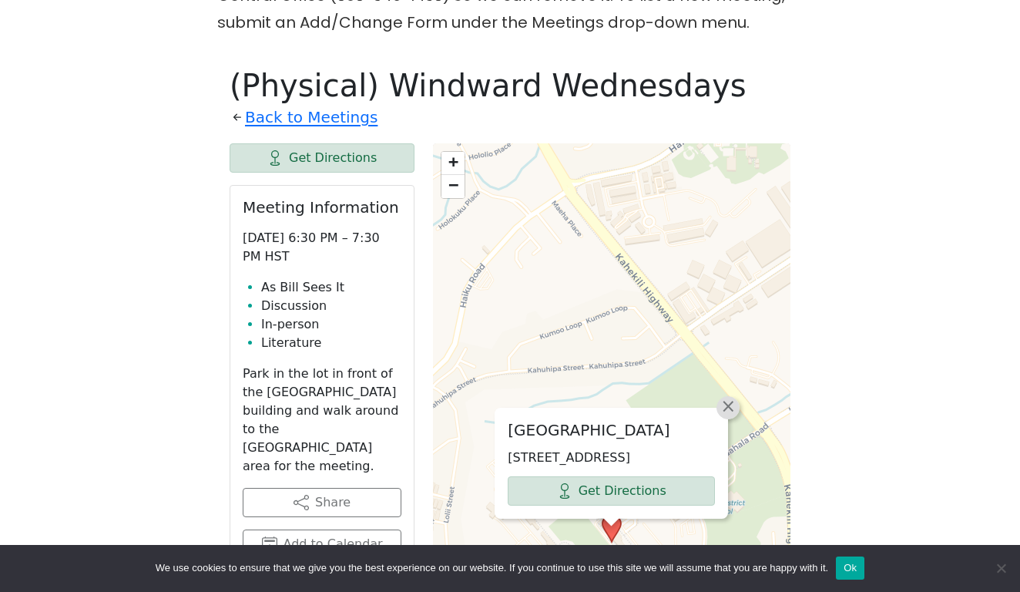
click at [726, 397] on span "×" at bounding box center [727, 406] width 15 height 18
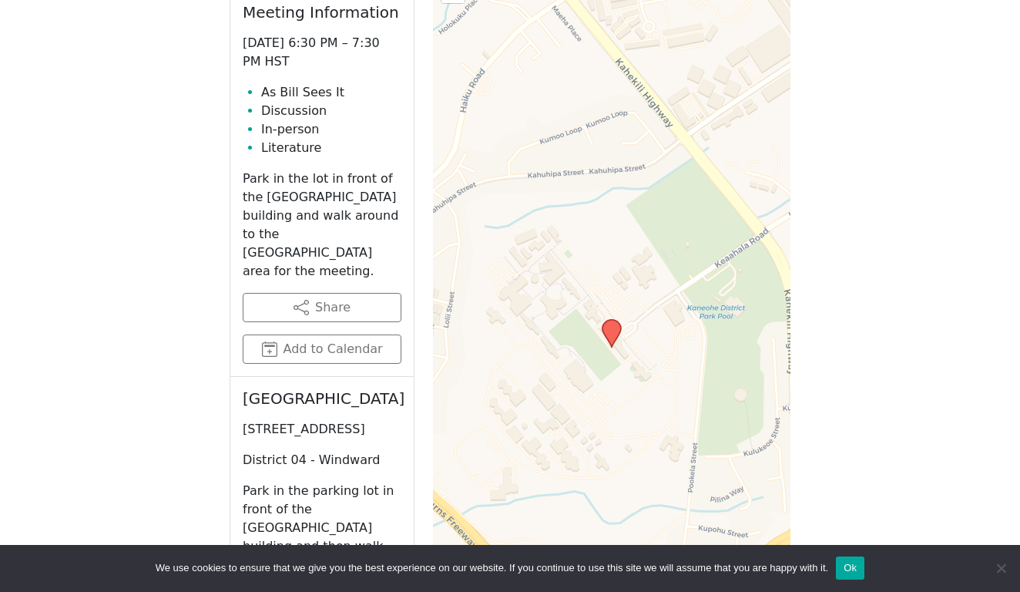
scroll to position [991, 0]
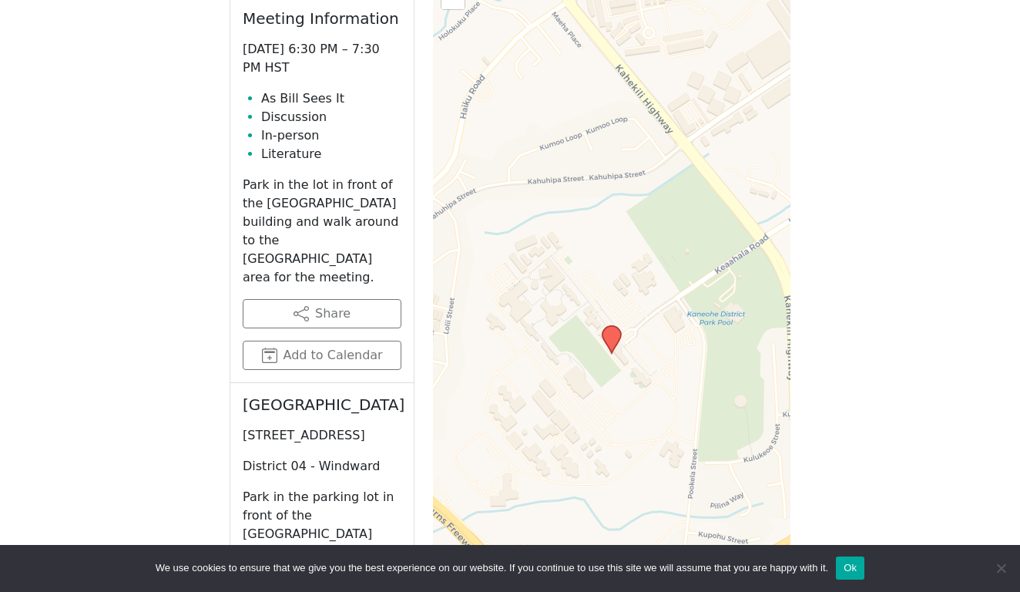
drag, startPoint x: 355, startPoint y: 358, endPoint x: 243, endPoint y: 357, distance: 111.7
click at [243, 426] on p "45-720 Keaahala Rd, Kaneohe, HI 96744, USA" at bounding box center [322, 435] width 159 height 18
copy p "45-720 Keaahala Rd"
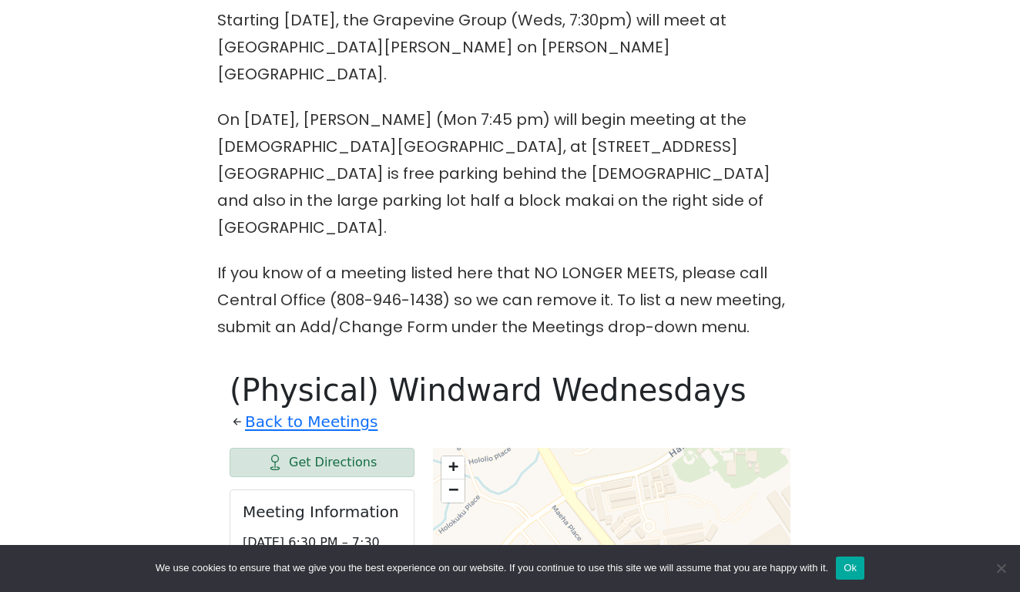
scroll to position [556, 0]
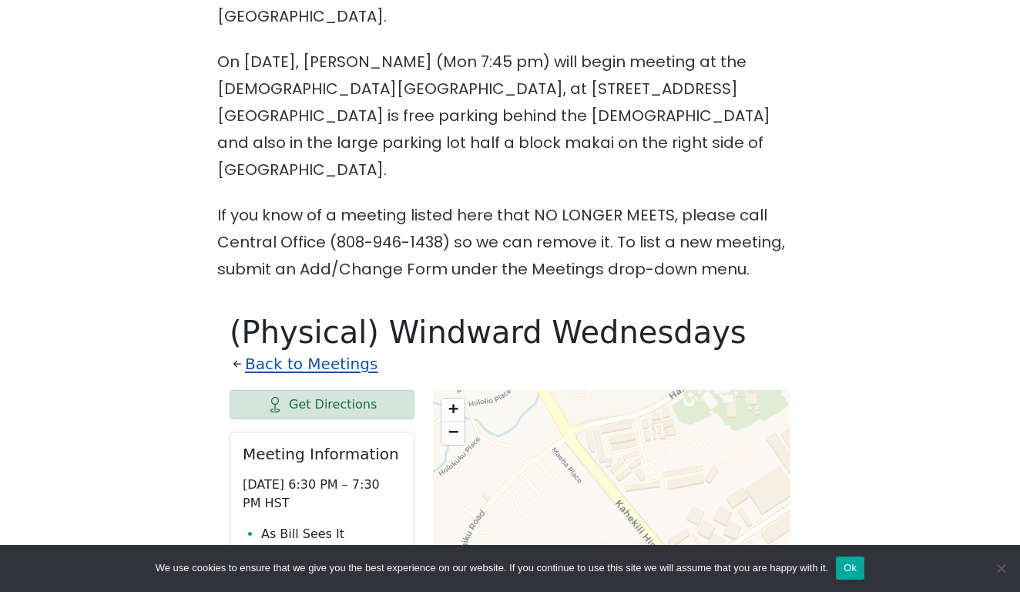
click at [297, 351] on link "Back to Meetings" at bounding box center [311, 364] width 133 height 27
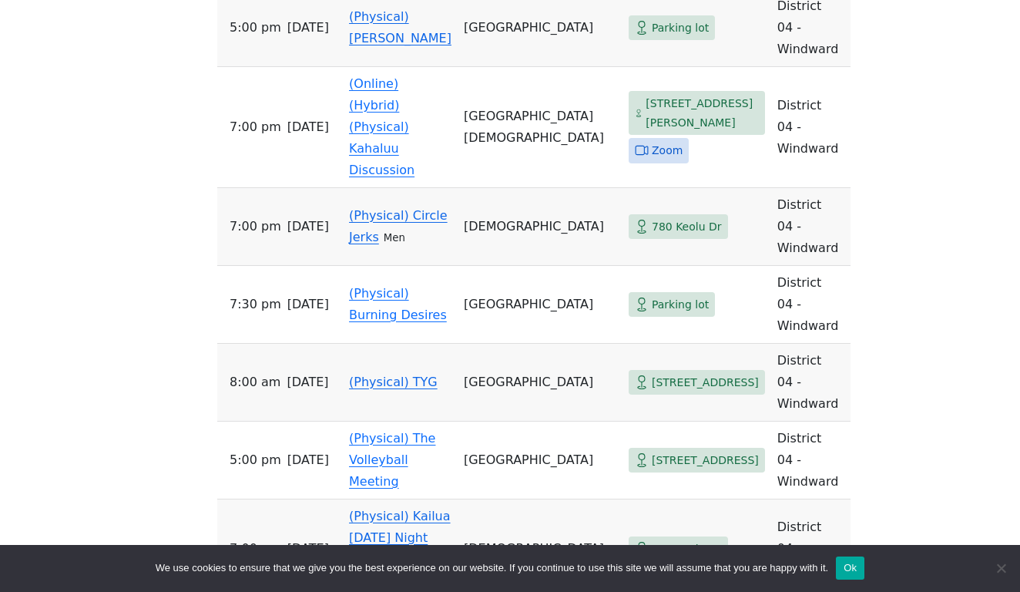
scroll to position [2892, 0]
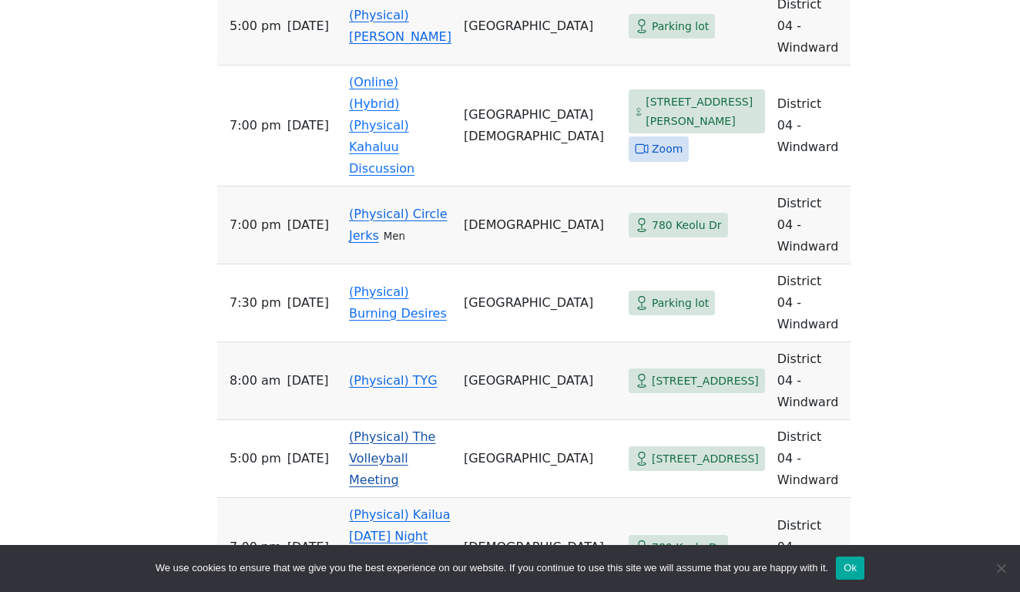
click at [407, 420] on td "(Physical) The Volleyball Meeting" at bounding box center [400, 459] width 115 height 78
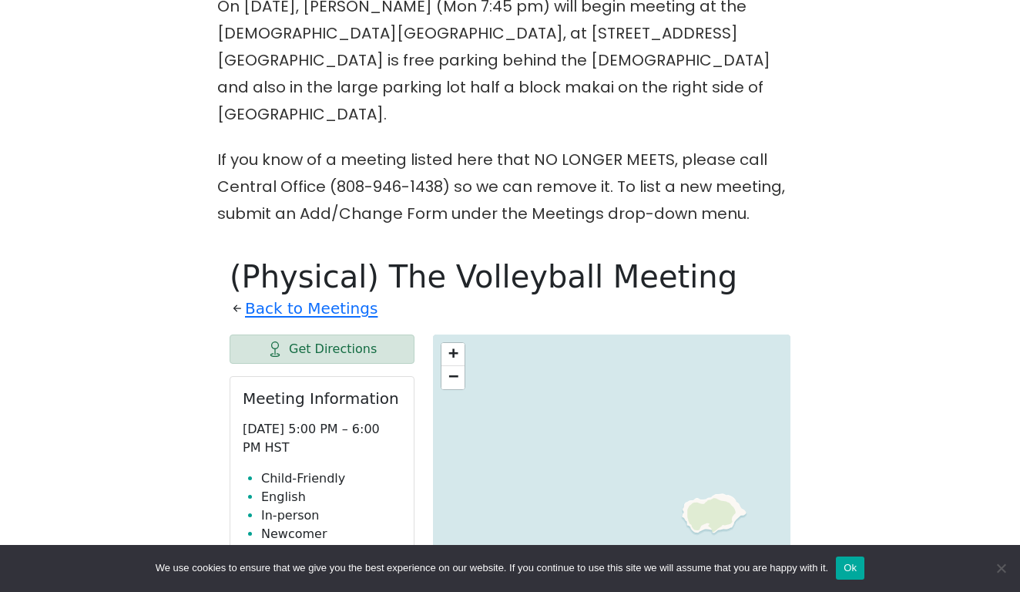
scroll to position [613, 0]
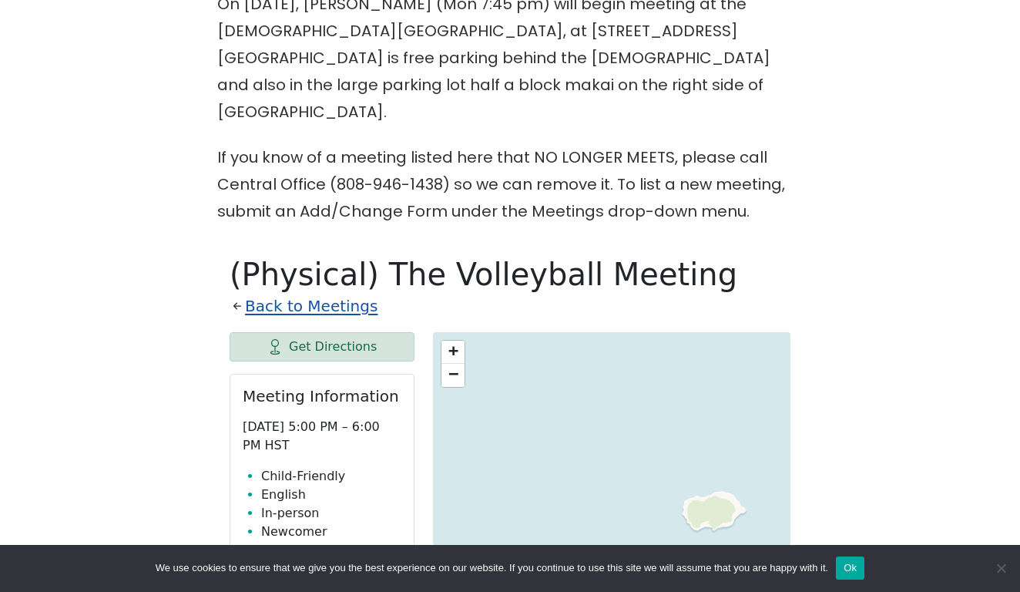
click at [284, 293] on link "Back to Meetings" at bounding box center [311, 306] width 133 height 27
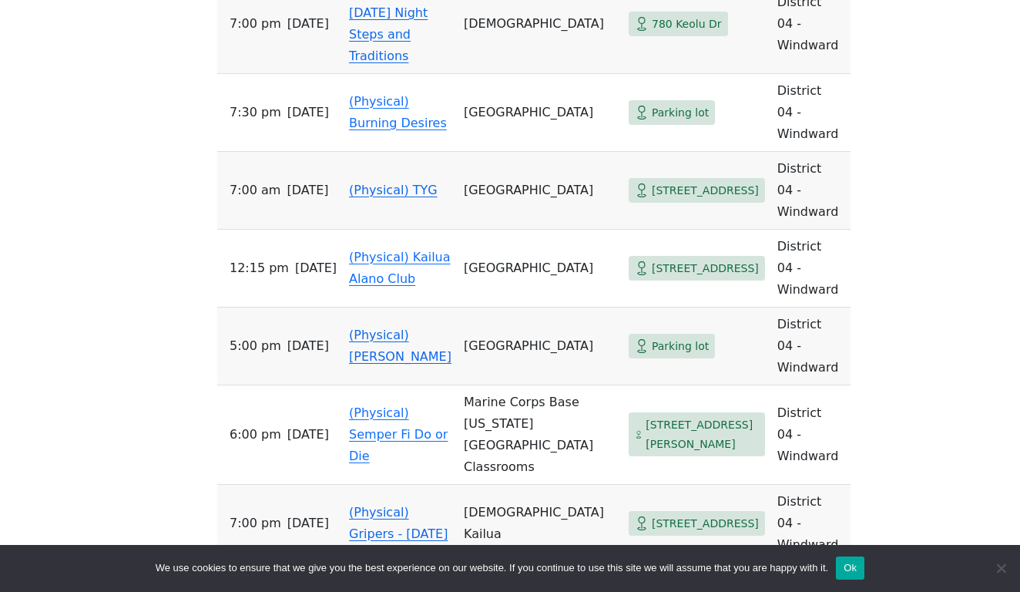
scroll to position [3411, 0]
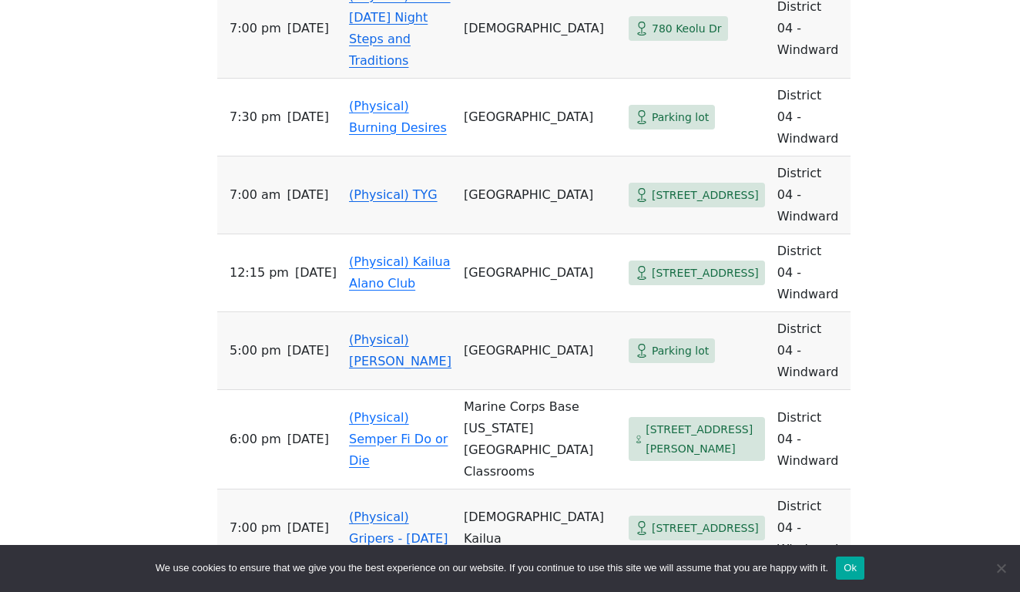
click at [386, 509] on link "(Physical) Gripers - Monday" at bounding box center [398, 527] width 99 height 36
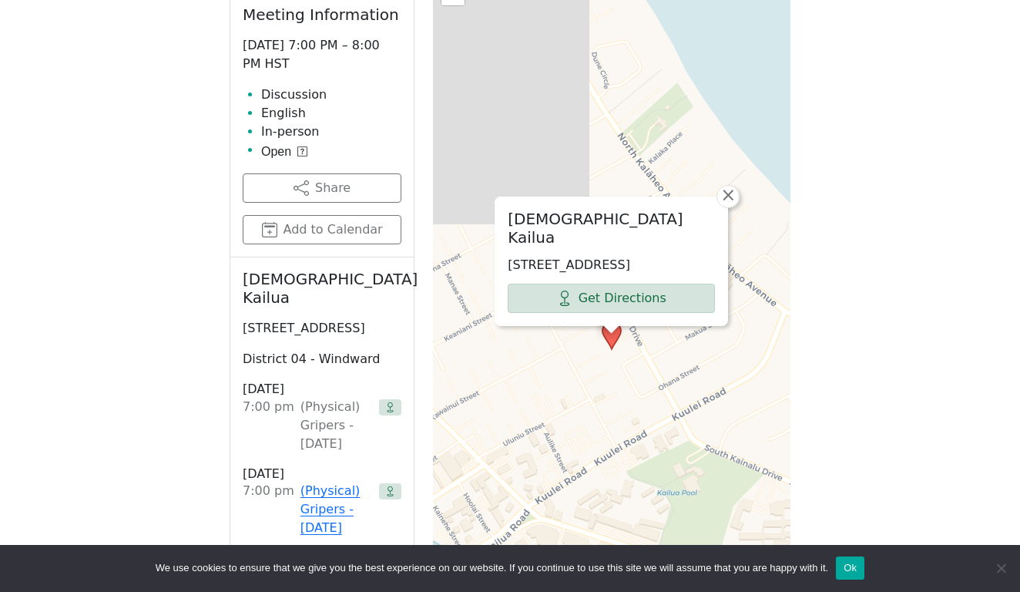
scroll to position [990, 0]
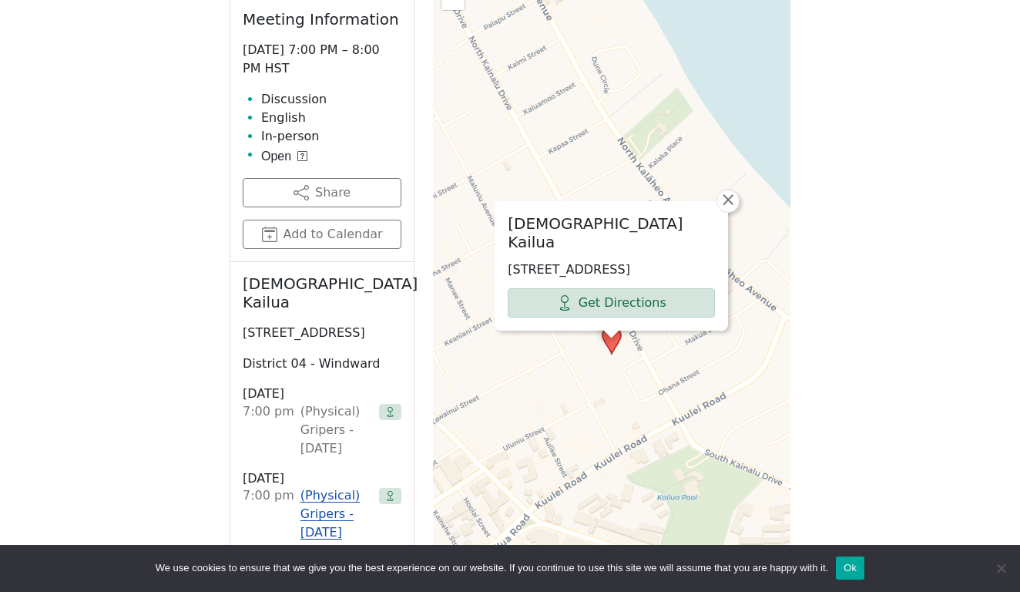
click at [320, 503] on link "(Physical) Gripers - Thursday" at bounding box center [336, 513] width 72 height 55
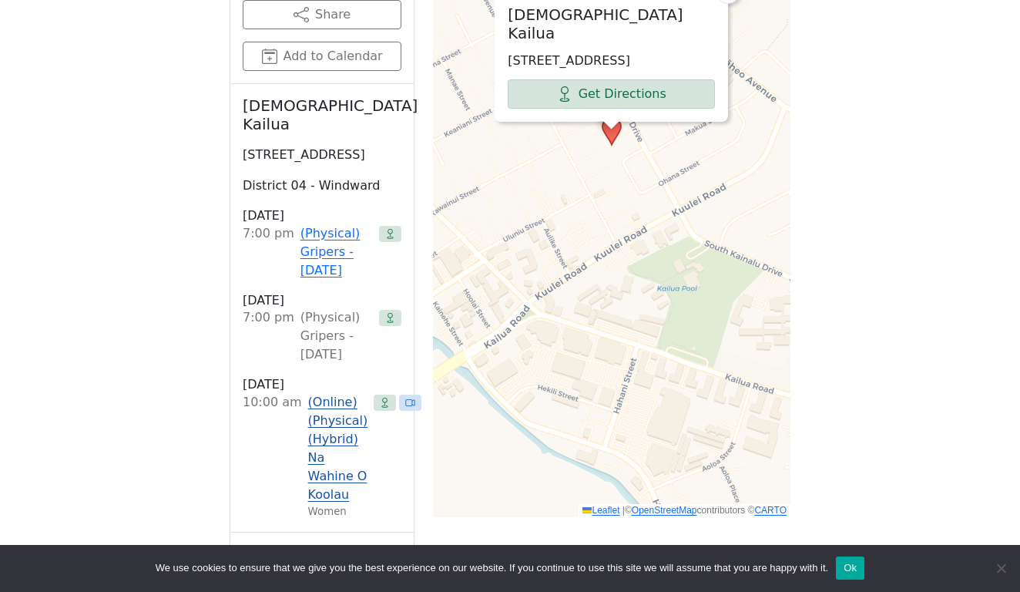
scroll to position [1201, 0]
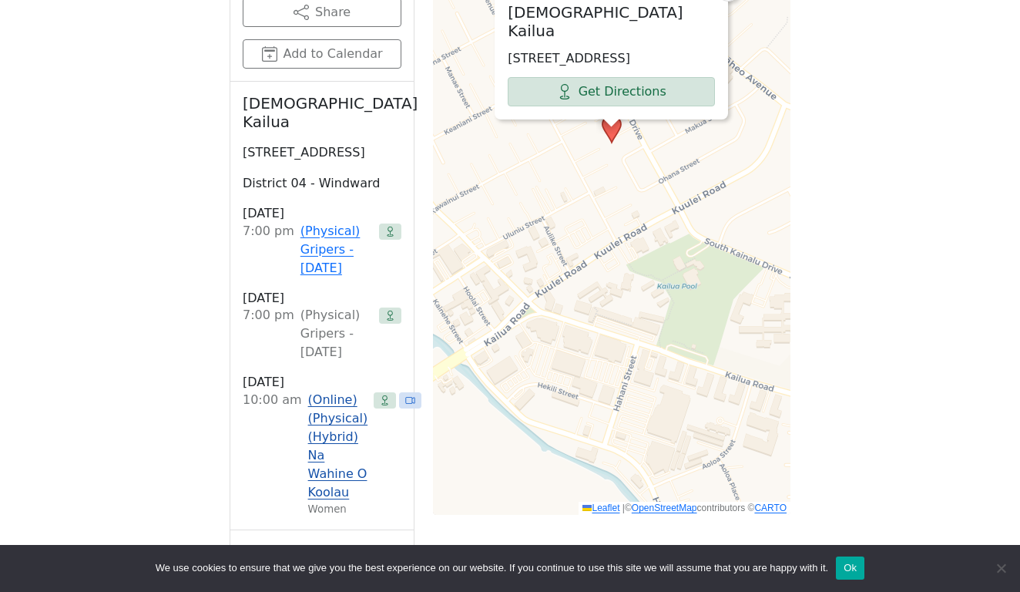
click at [318, 429] on link "(Online) (Physical) (Hybrid) Na Wahine O Koolau" at bounding box center [338, 446] width 60 height 111
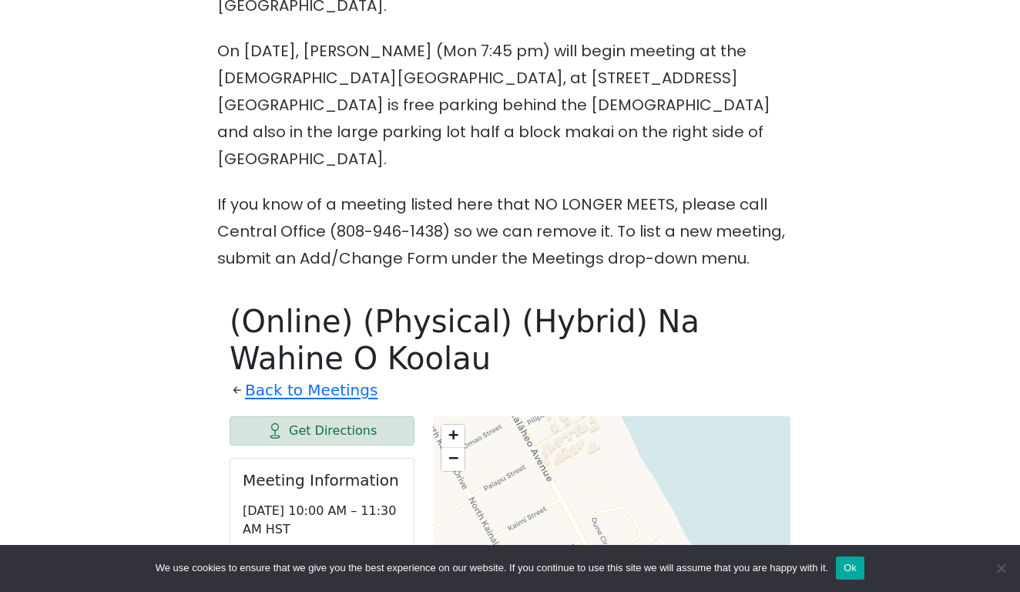
scroll to position [484, 0]
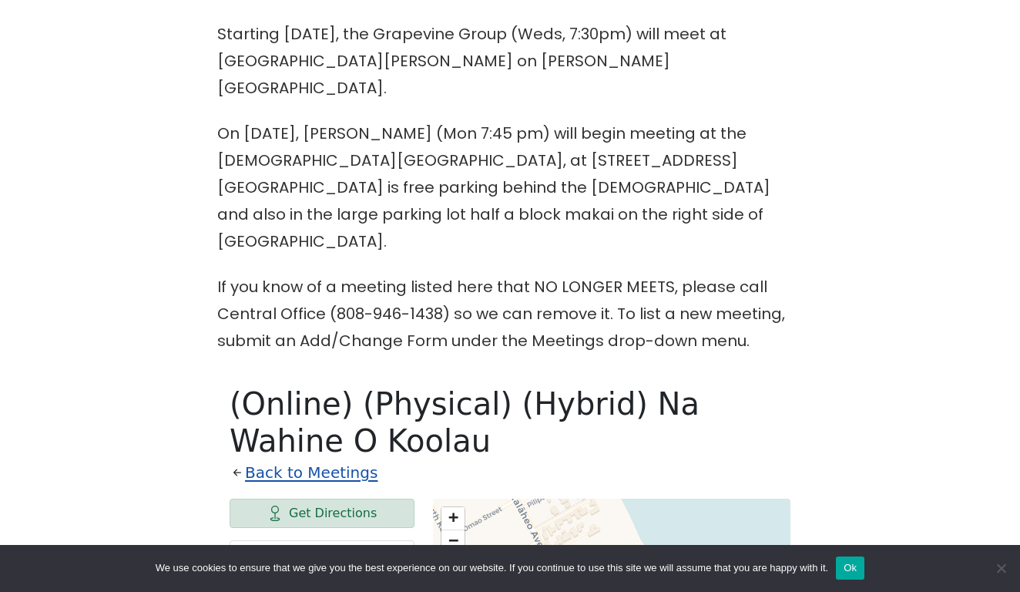
click at [311, 459] on link "Back to Meetings" at bounding box center [311, 472] width 133 height 27
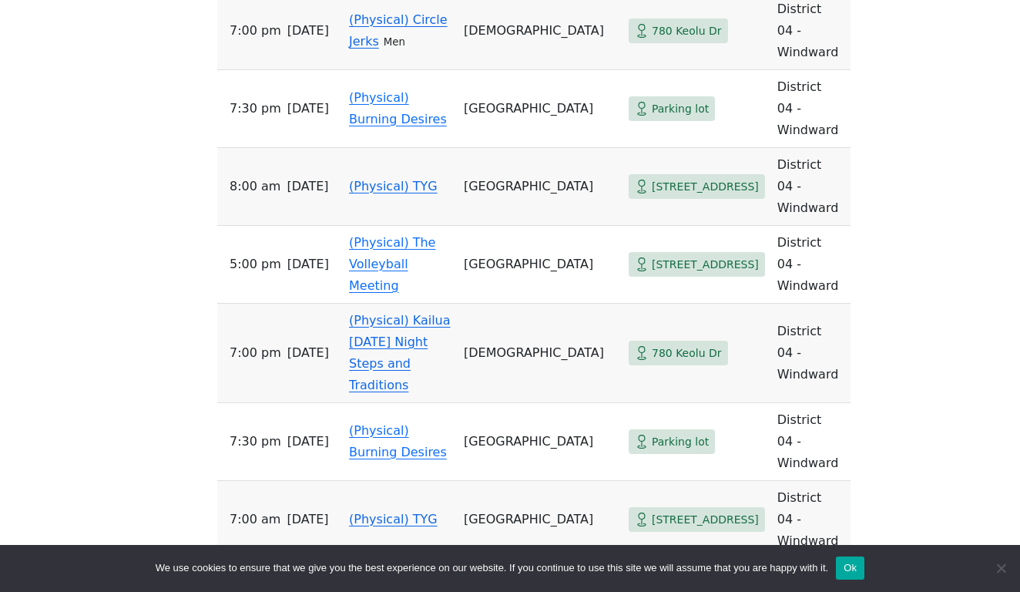
scroll to position [3088, 0]
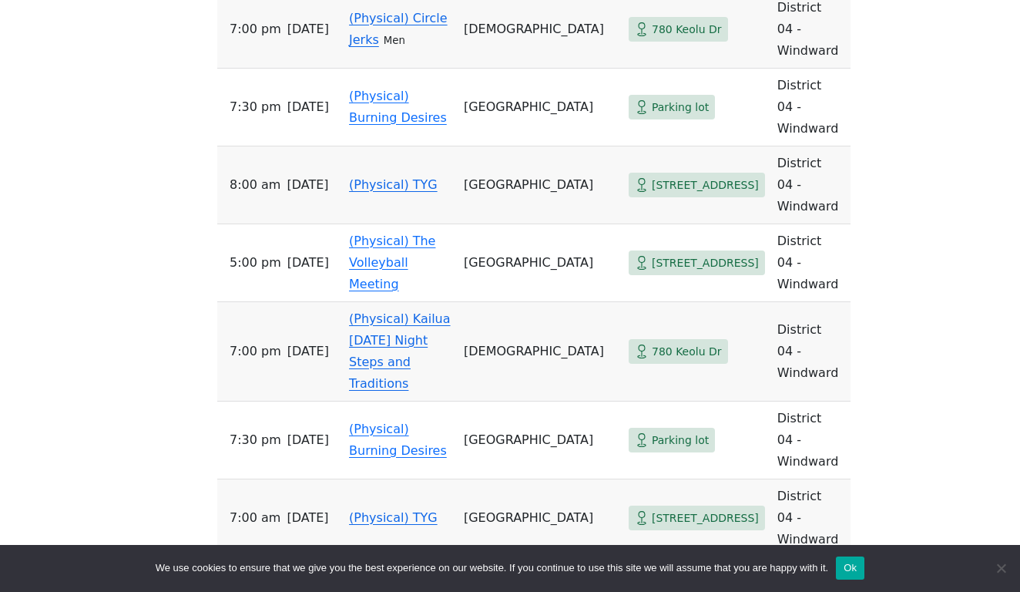
click at [398, 577] on link "(Physical) Kailua Alano Club" at bounding box center [400, 595] width 102 height 36
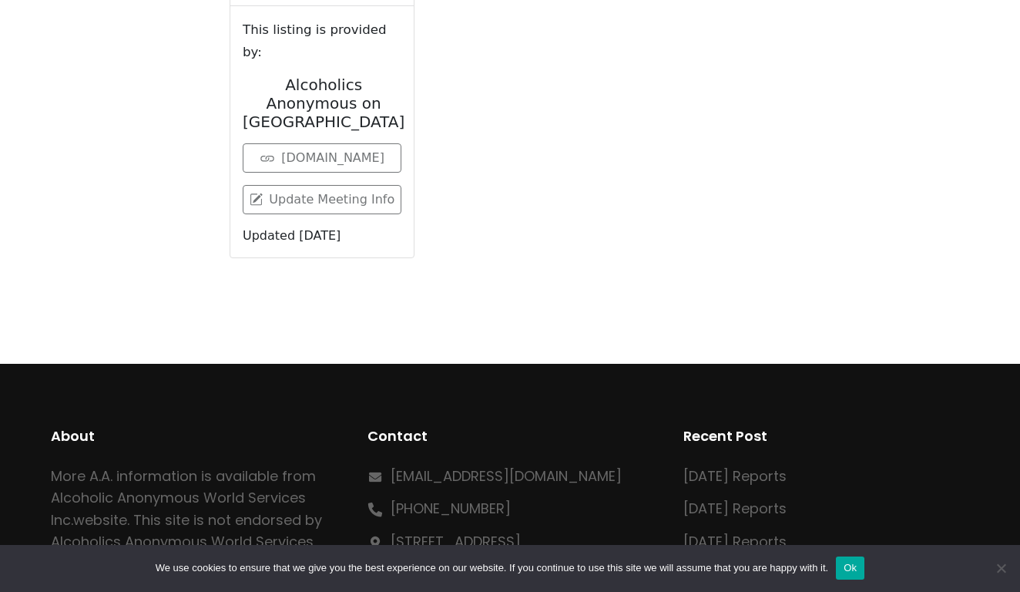
scroll to position [802, 0]
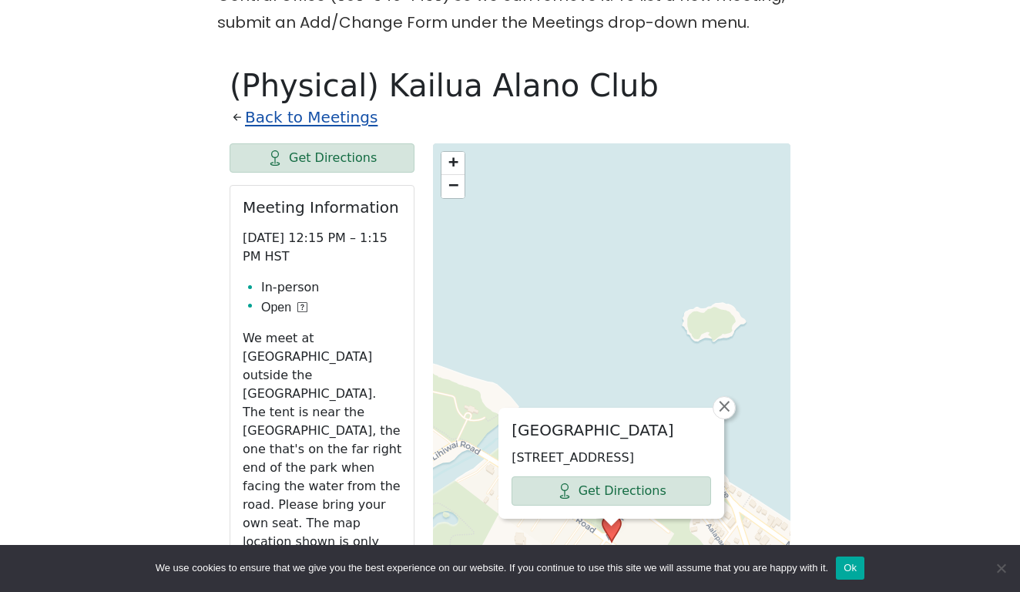
click at [283, 104] on link "Back to Meetings" at bounding box center [311, 117] width 133 height 27
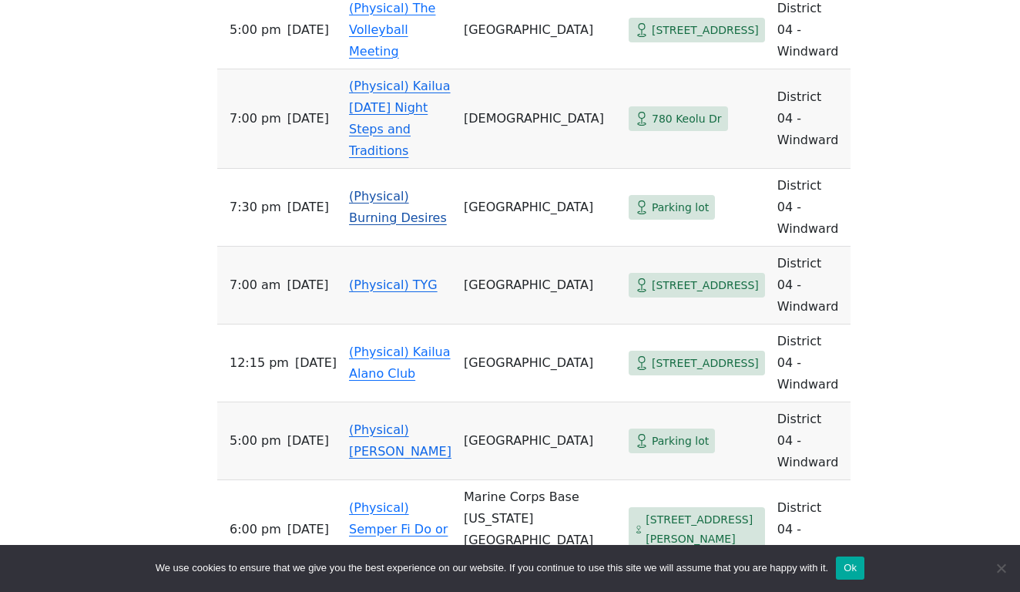
scroll to position [3326, 0]
